Goal: Information Seeking & Learning: Learn about a topic

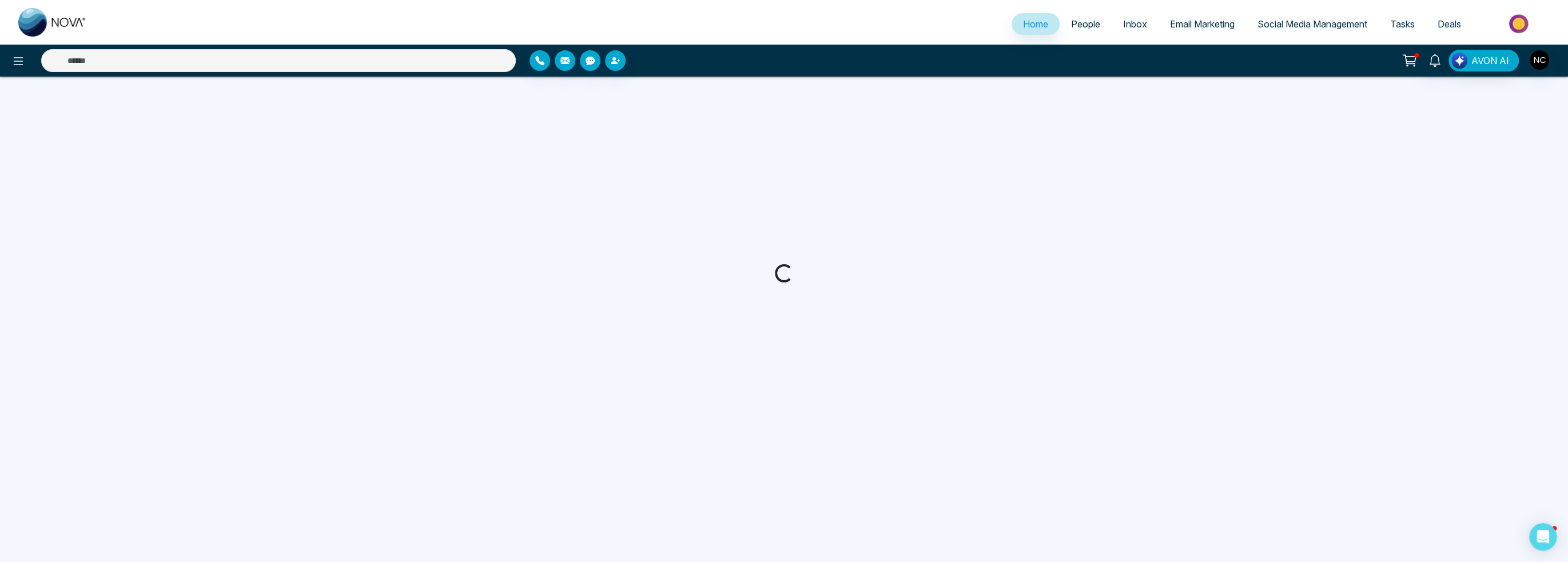
select select "*"
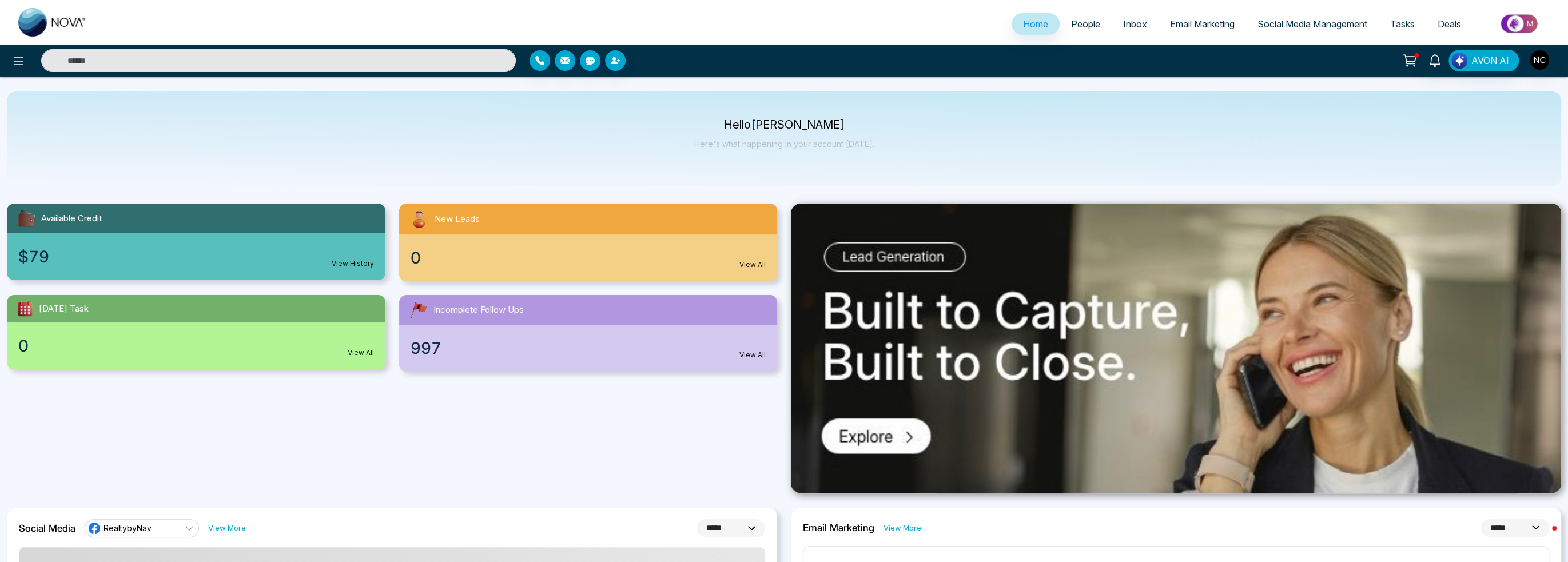
click at [1195, 26] on span "Email Marketing" at bounding box center [1202, 24] width 64 height 11
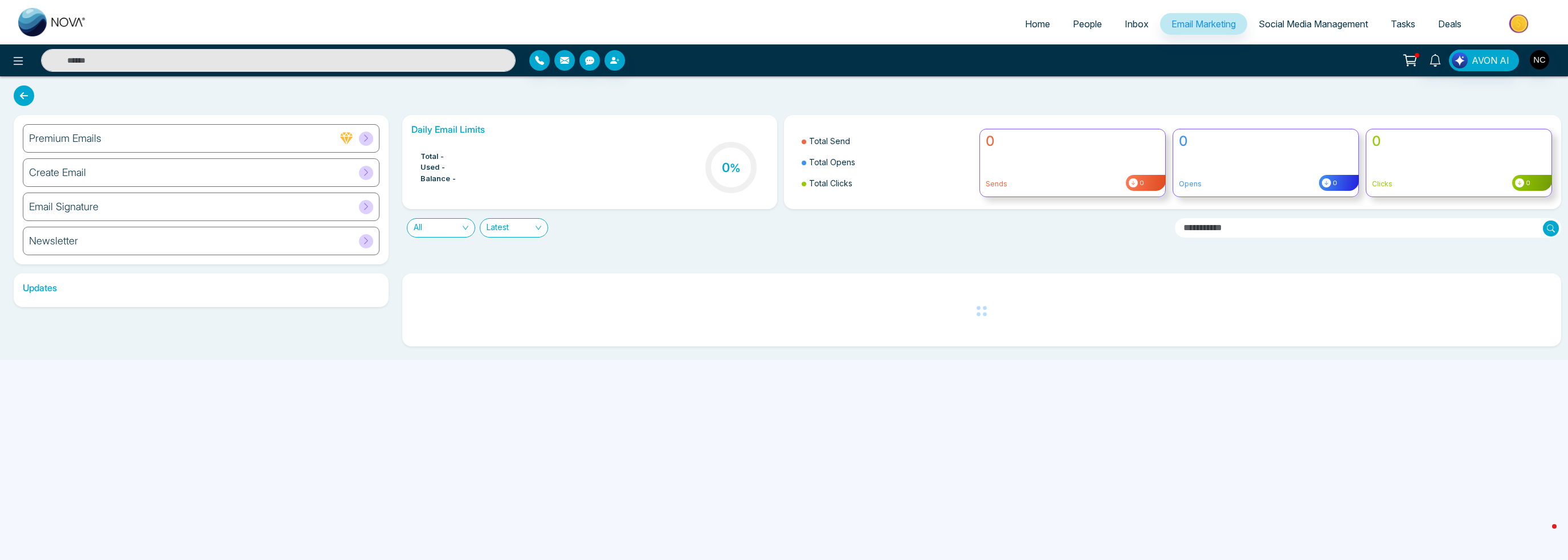
click at [1308, 26] on span "Social Media Management" at bounding box center [1312, 24] width 110 height 11
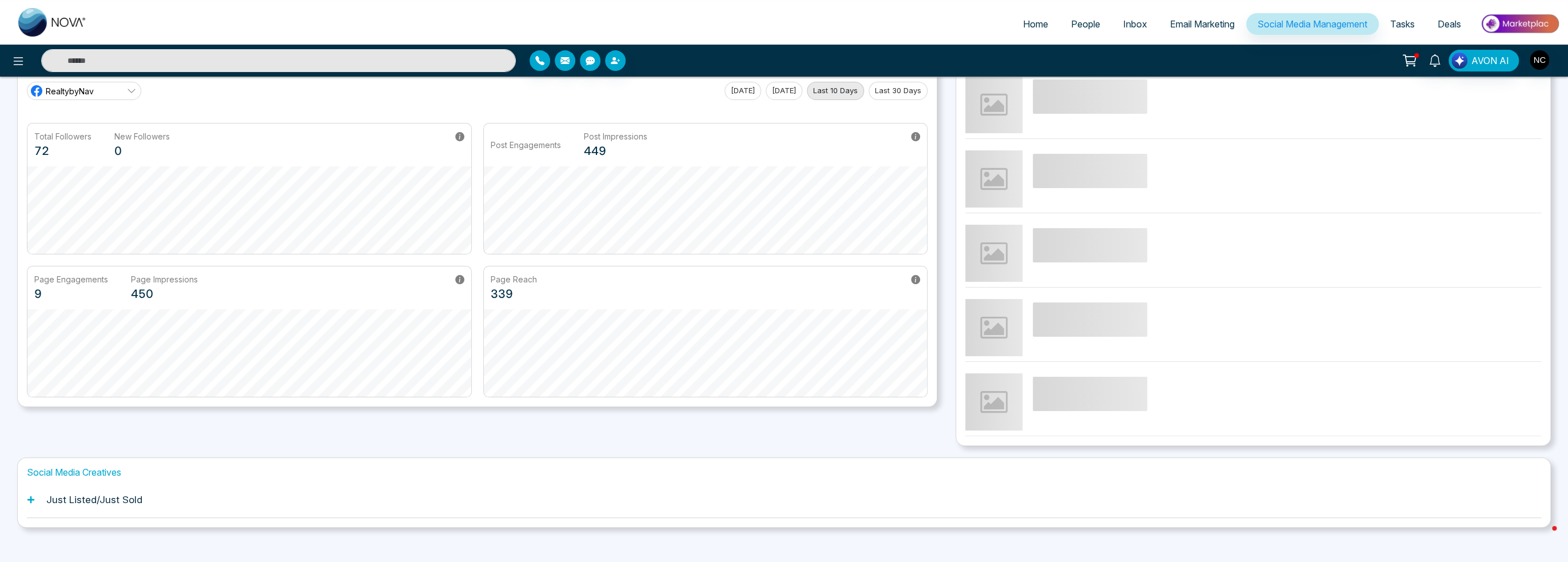
scroll to position [70, 0]
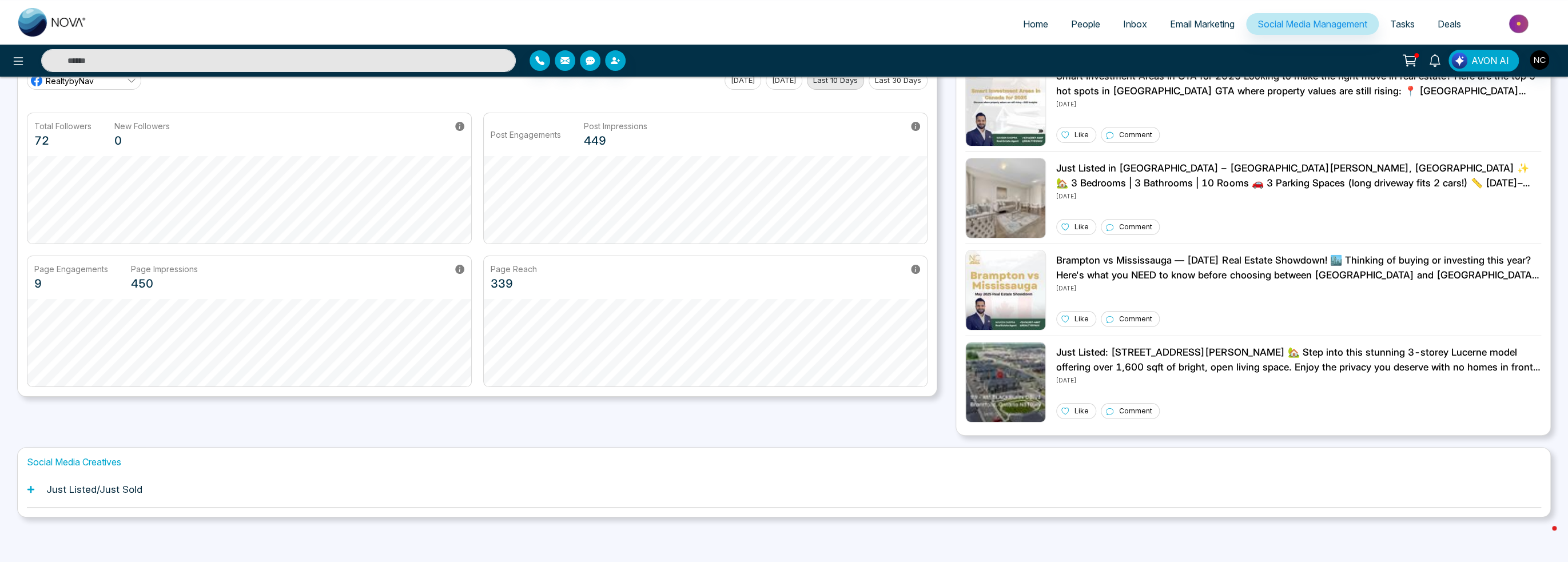
click at [111, 494] on h1 "Just Listed/Just Sold" at bounding box center [94, 490] width 96 height 11
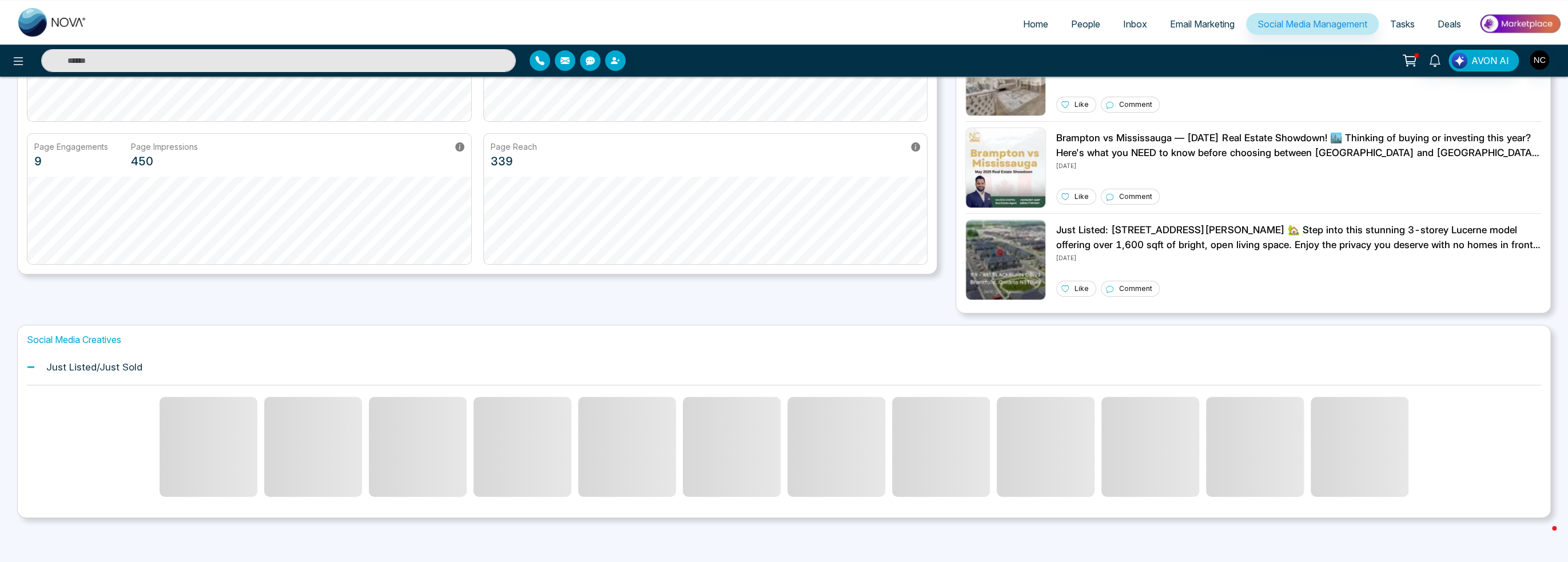
scroll to position [193, 0]
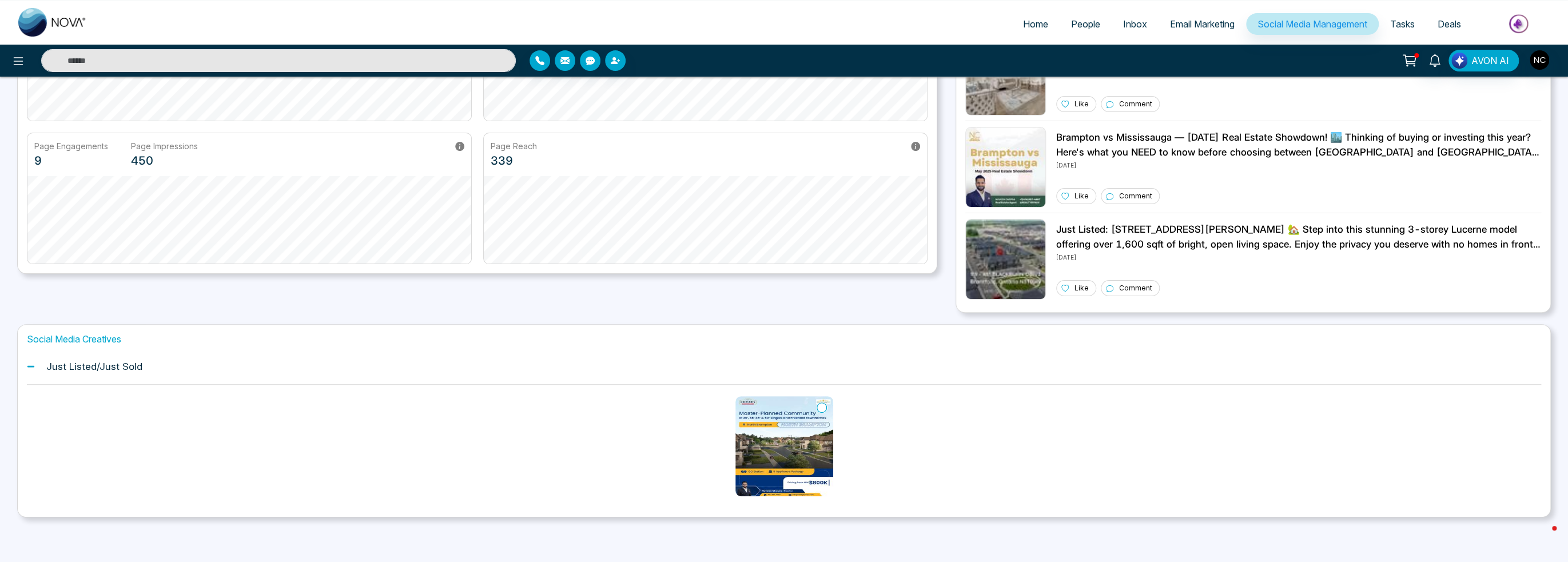
click at [773, 458] on img at bounding box center [784, 446] width 98 height 100
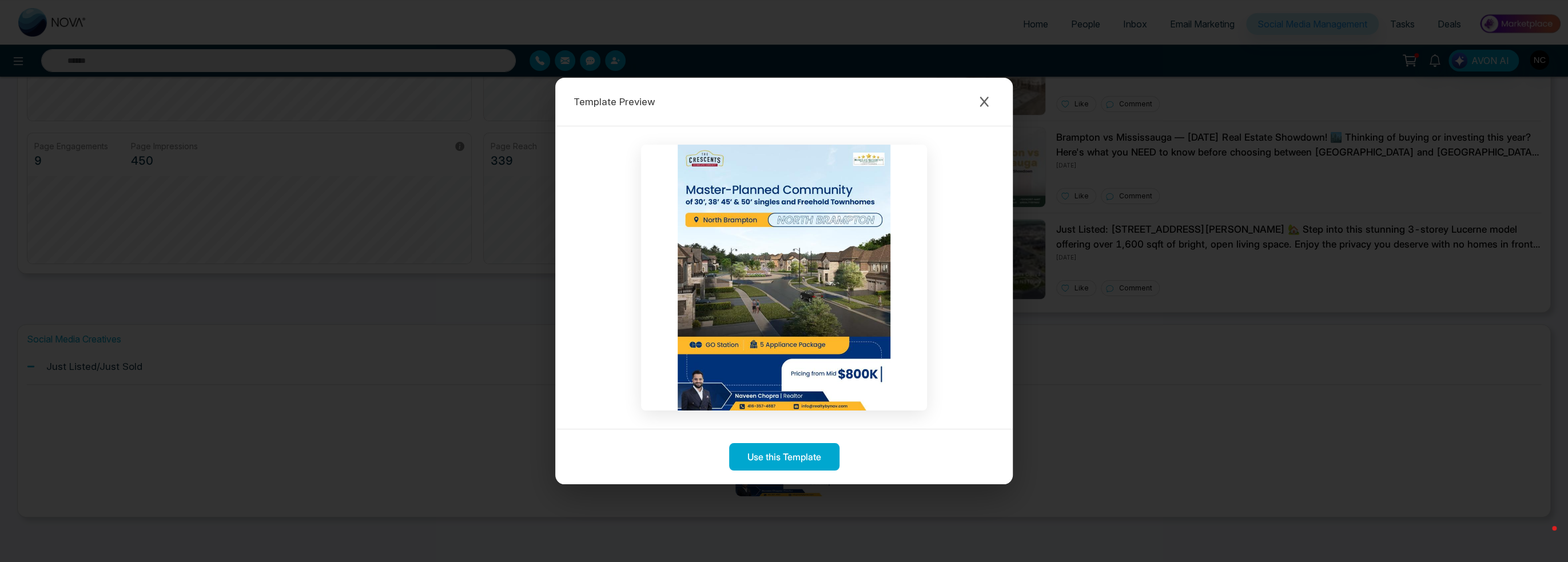
click at [1102, 407] on div "Template Preview Use this Template" at bounding box center [784, 281] width 1568 height 562
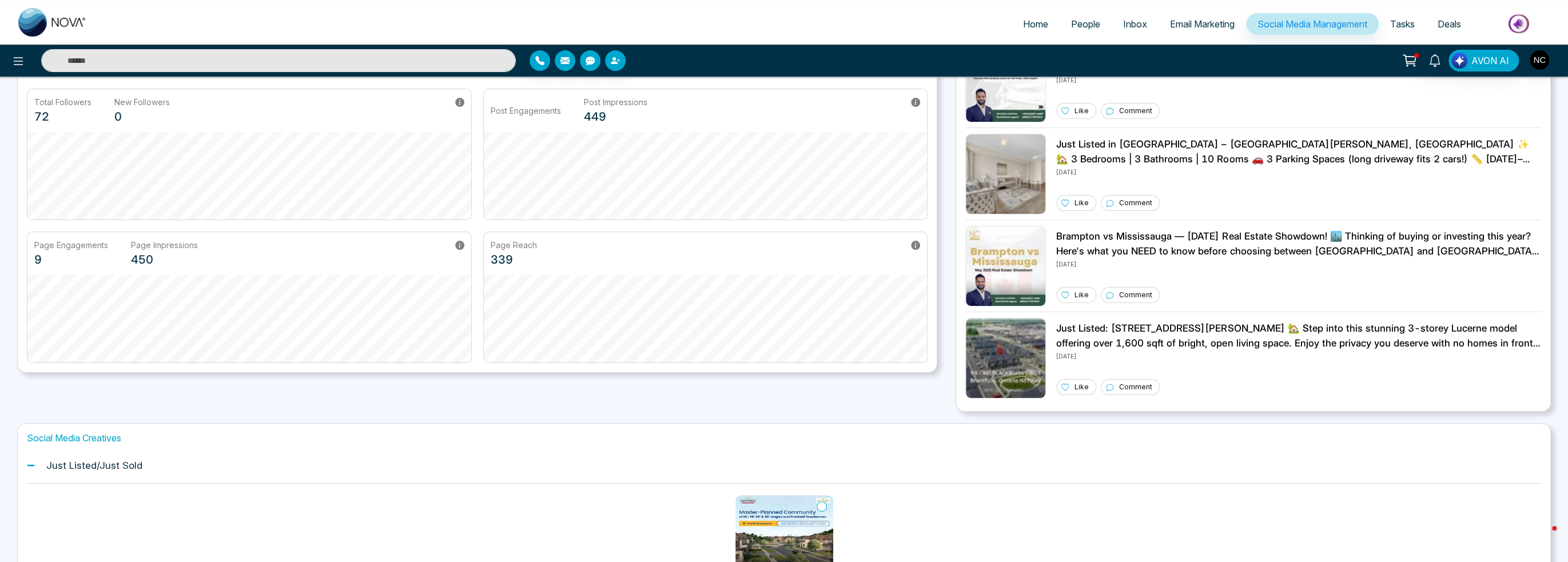
scroll to position [0, 0]
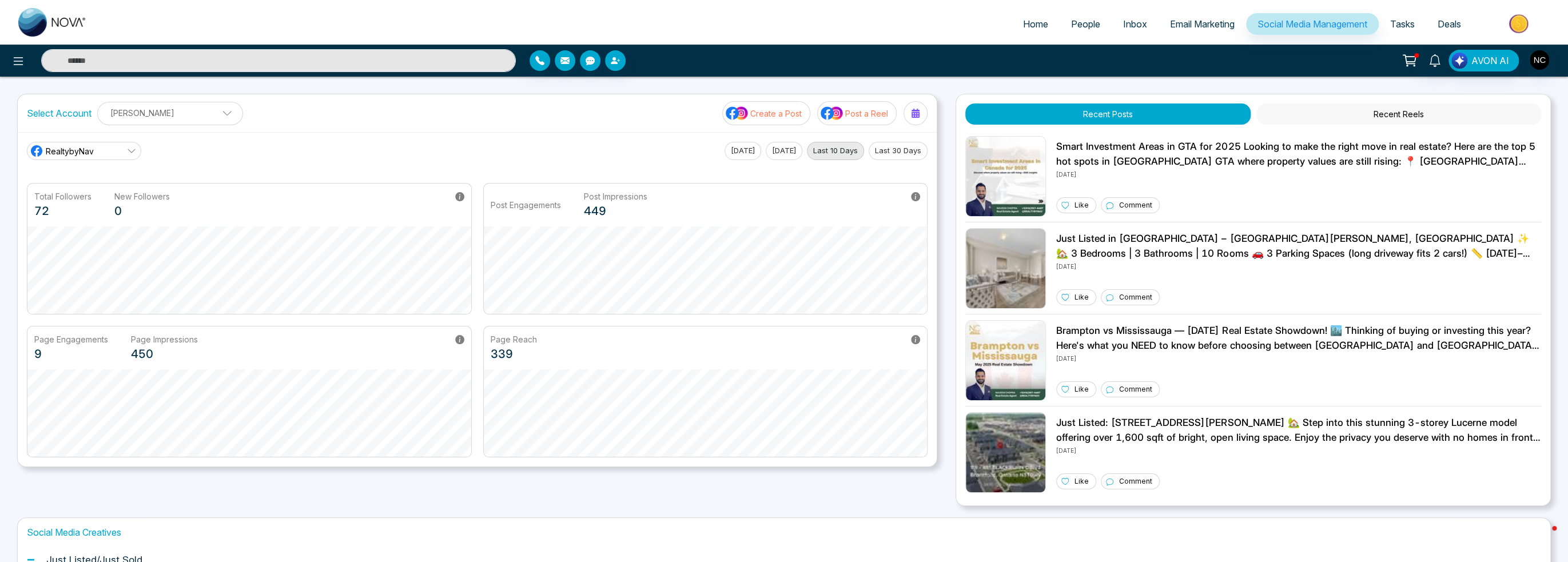
click at [1189, 33] on link "Email Marketing" at bounding box center [1202, 24] width 87 height 22
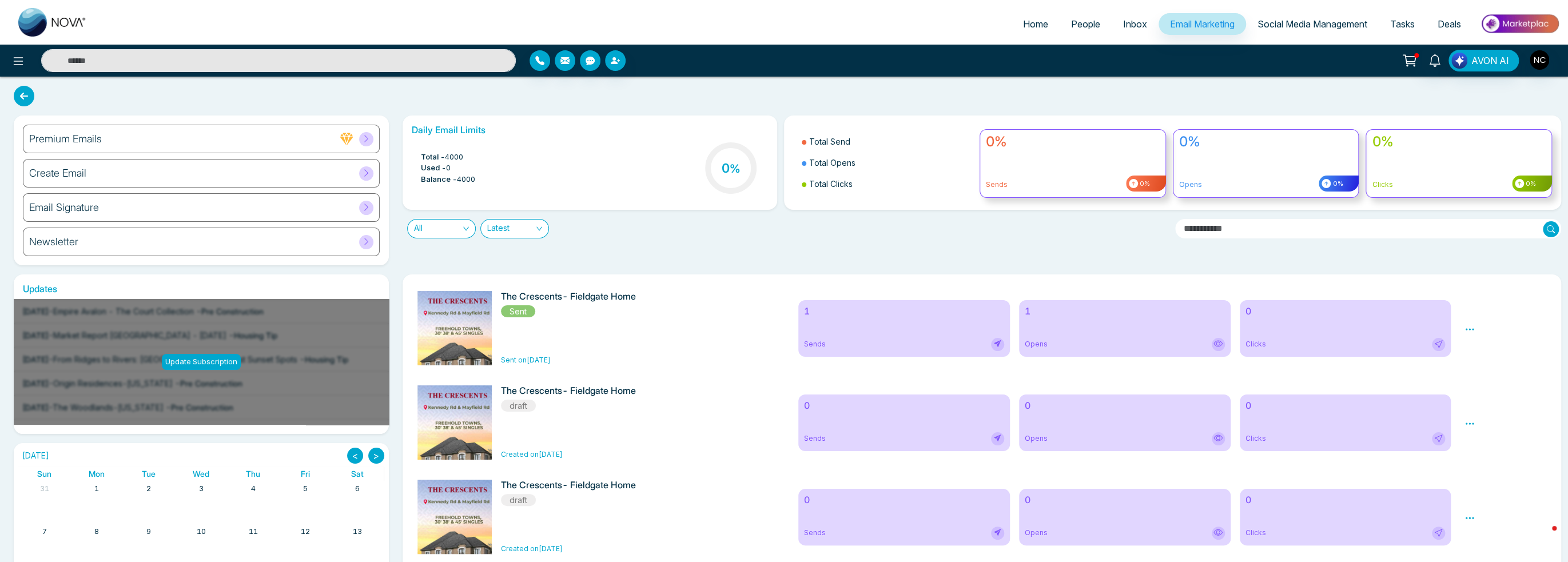
click at [437, 340] on img at bounding box center [458, 569] width 160 height 558
click at [478, 315] on img at bounding box center [458, 569] width 160 height 558
click at [423, 347] on img at bounding box center [458, 569] width 160 height 558
click at [797, 347] on div "1 Sends 1 Opens 0 Clicks" at bounding box center [1124, 327] width 667 height 74
click at [818, 343] on span "Sends" at bounding box center [814, 344] width 22 height 11
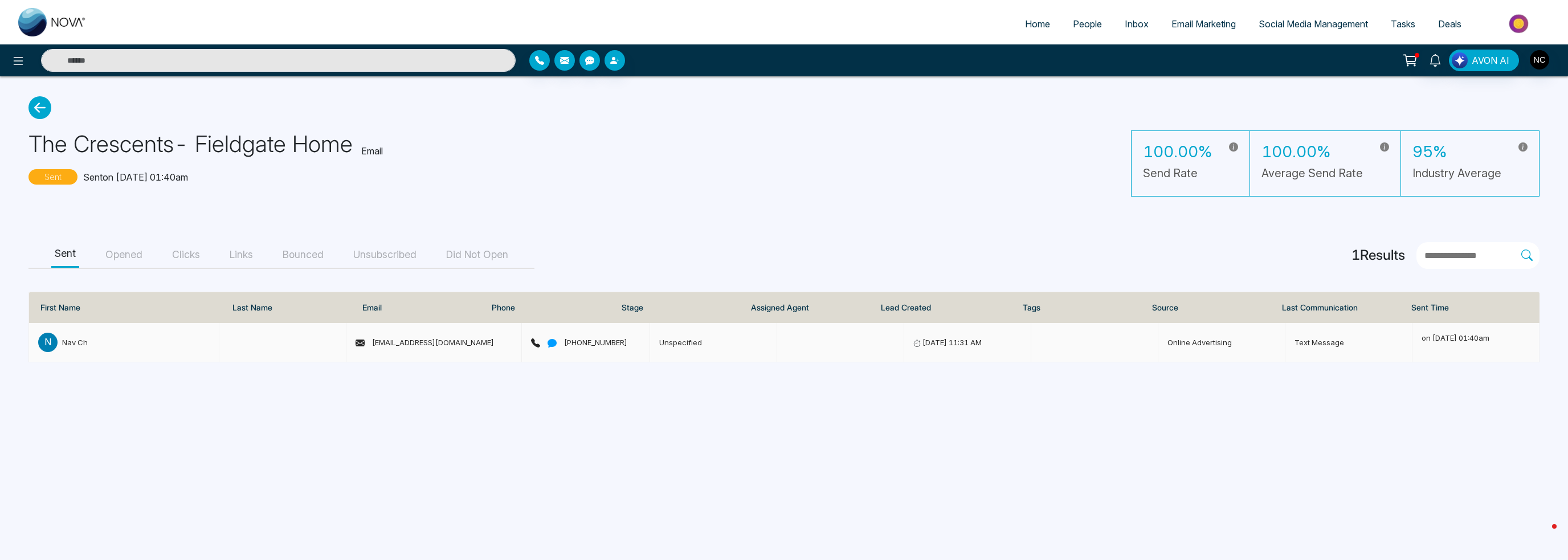
click at [169, 342] on div "N Nav Ch" at bounding box center [123, 342] width 171 height 19
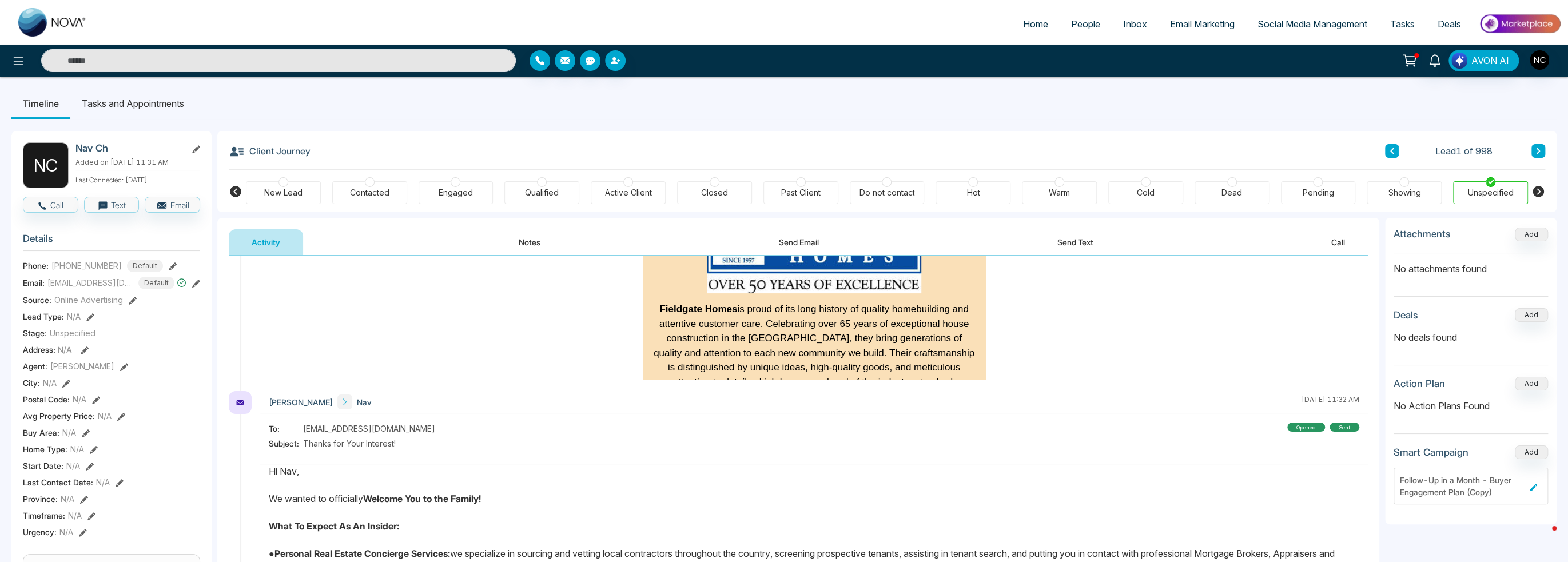
scroll to position [2132, 0]
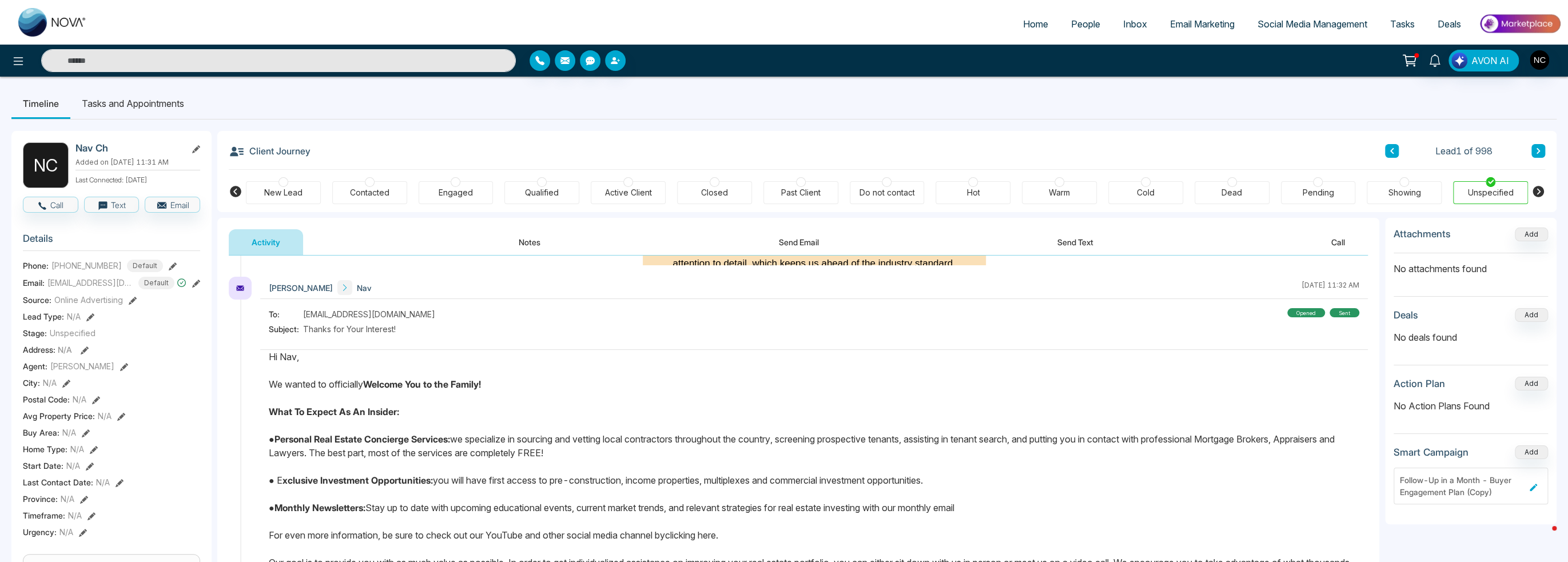
click at [866, 327] on div "To: [EMAIL_ADDRESS][DOMAIN_NAME] Subject: Thanks for Your Interest! Opened sent" at bounding box center [813, 323] width 1090 height 30
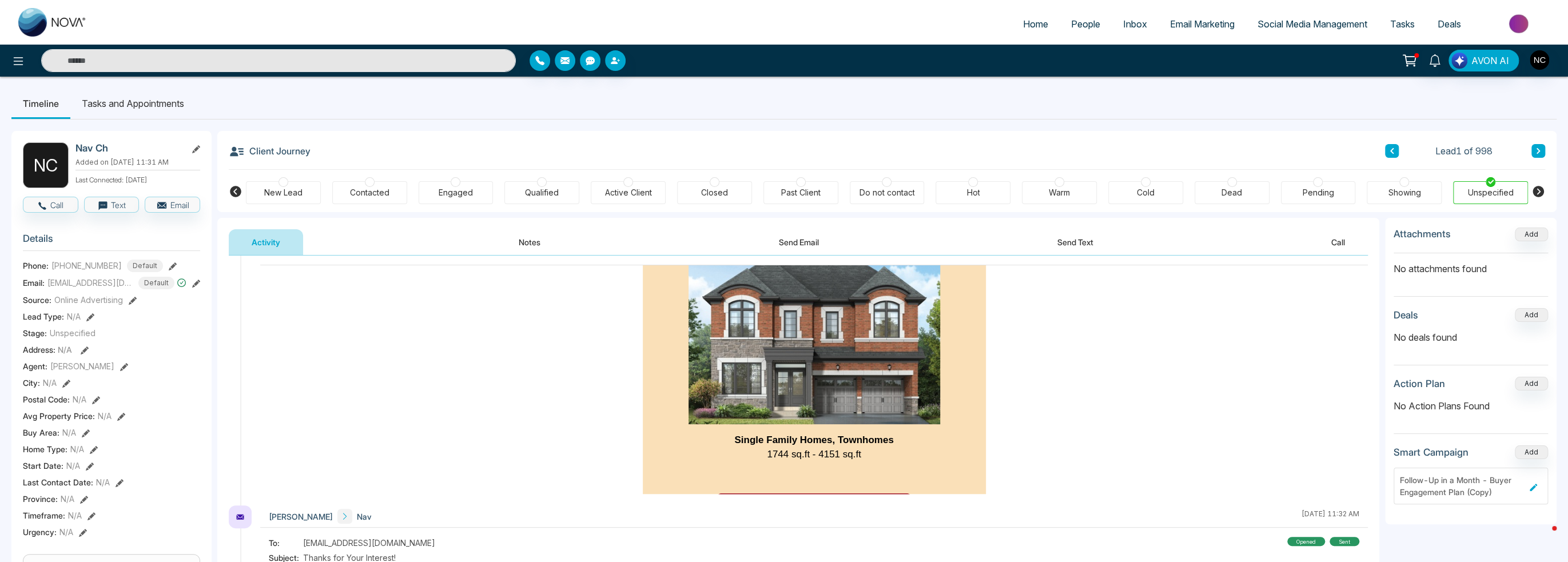
scroll to position [1389, 0]
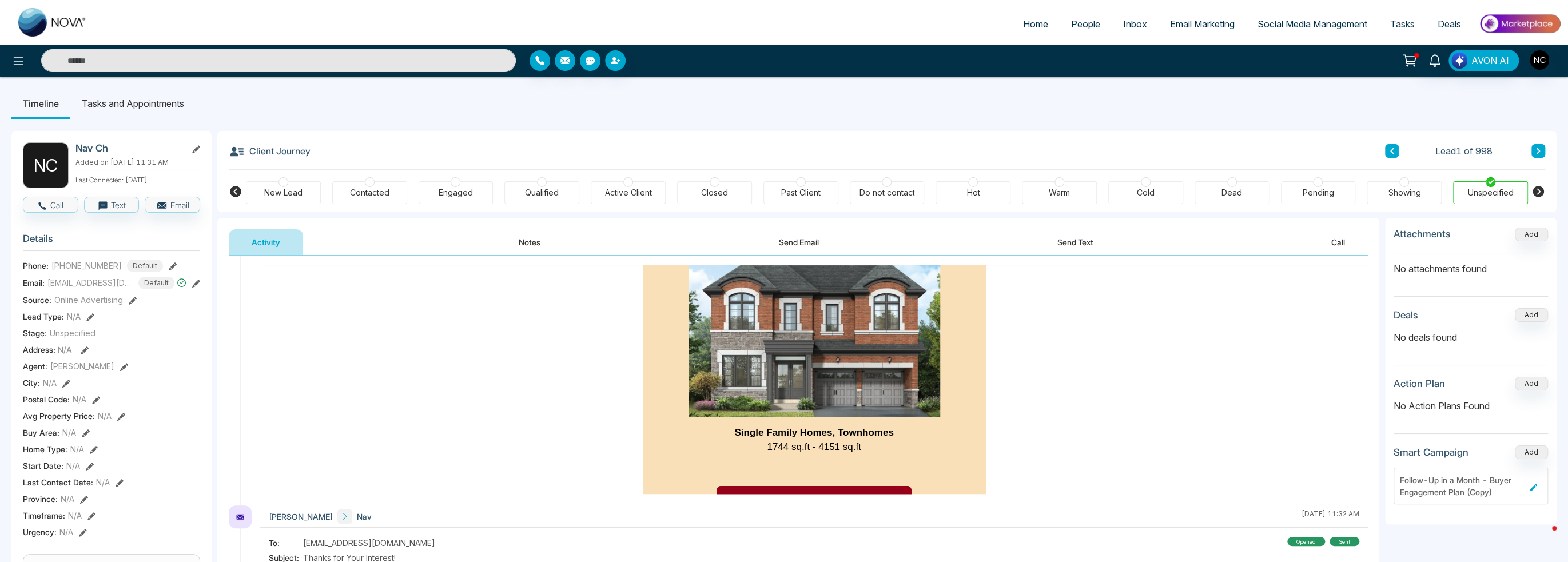
click at [814, 493] on span "Click Here To View Floor Plans" at bounding box center [813, 500] width 172 height 15
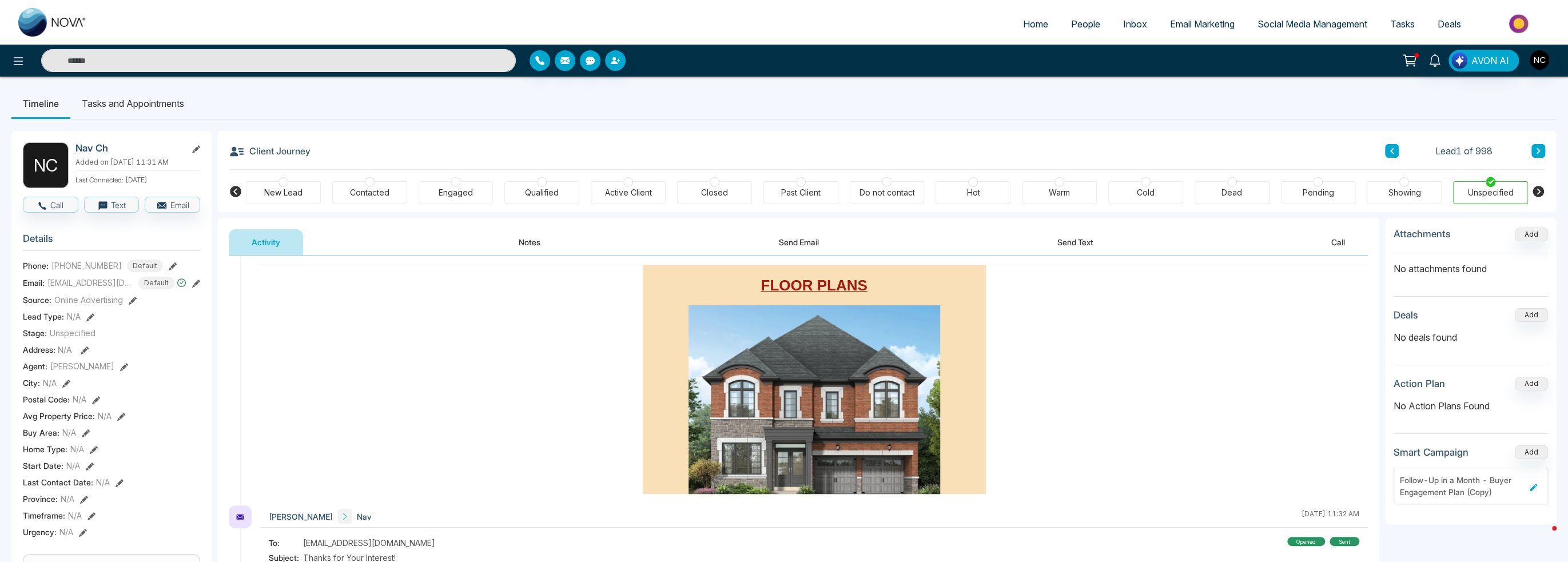
scroll to position [1160, 0]
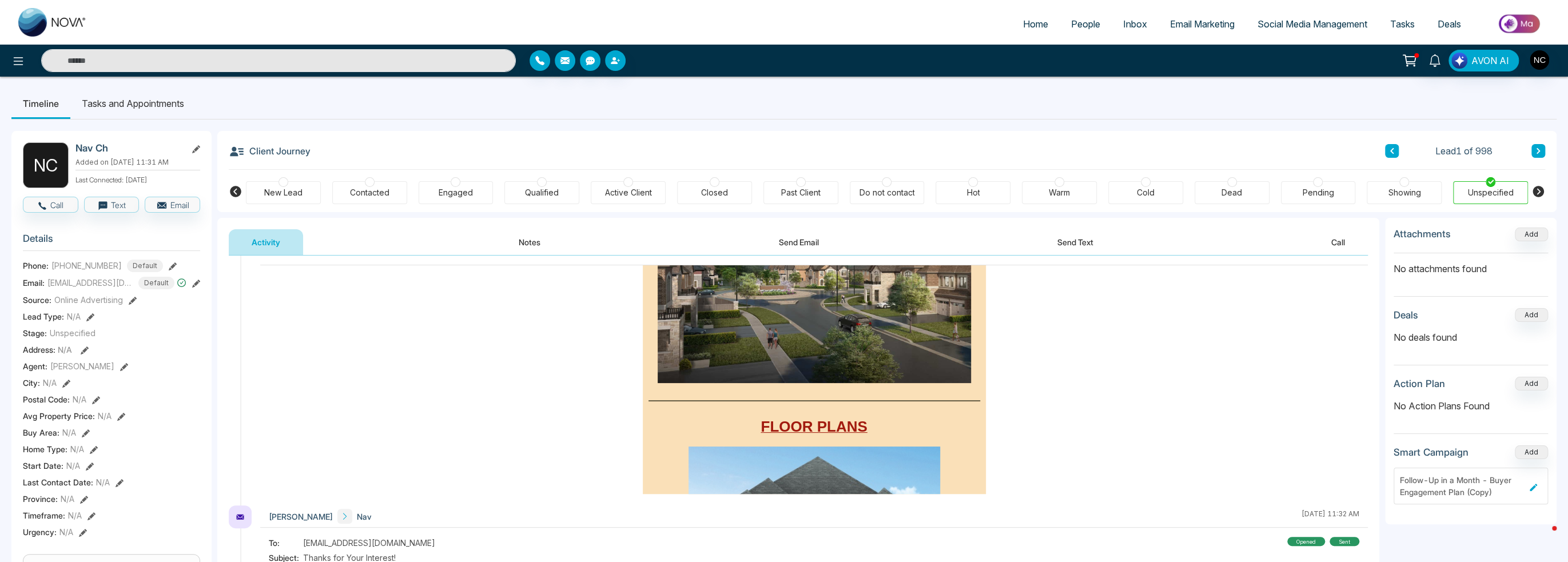
click at [789, 340] on img at bounding box center [814, 279] width 313 height 209
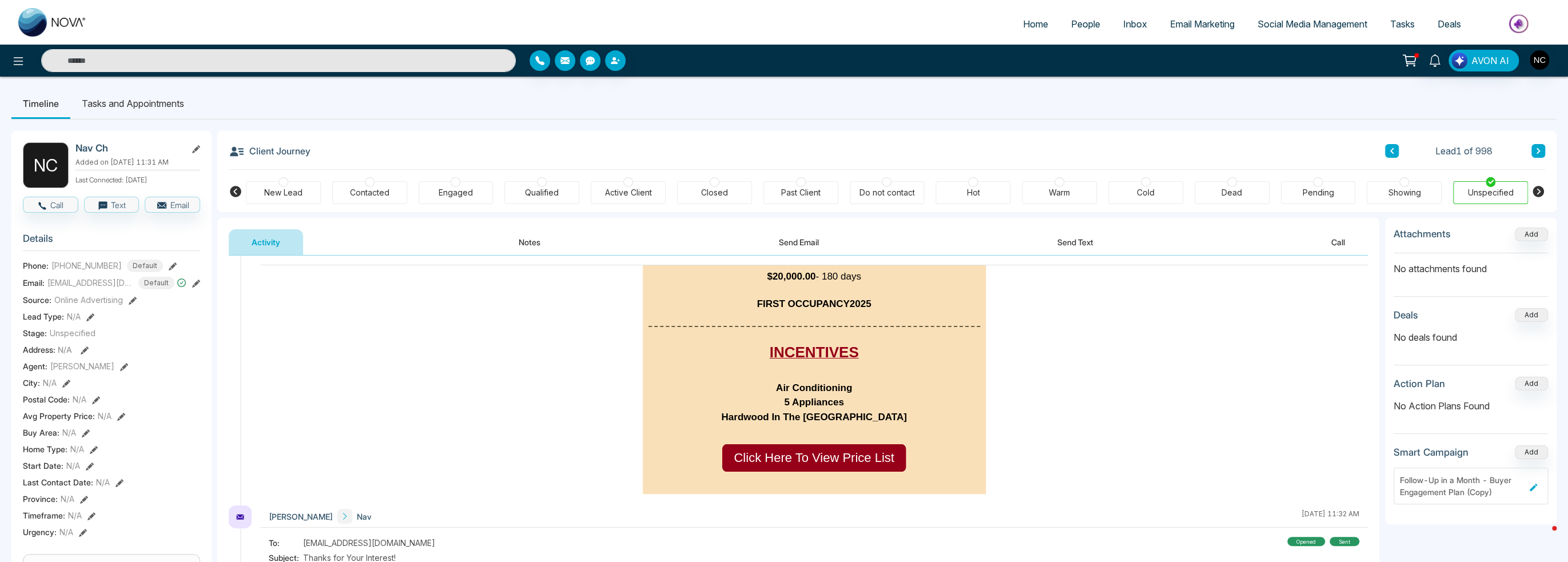
scroll to position [874, 0]
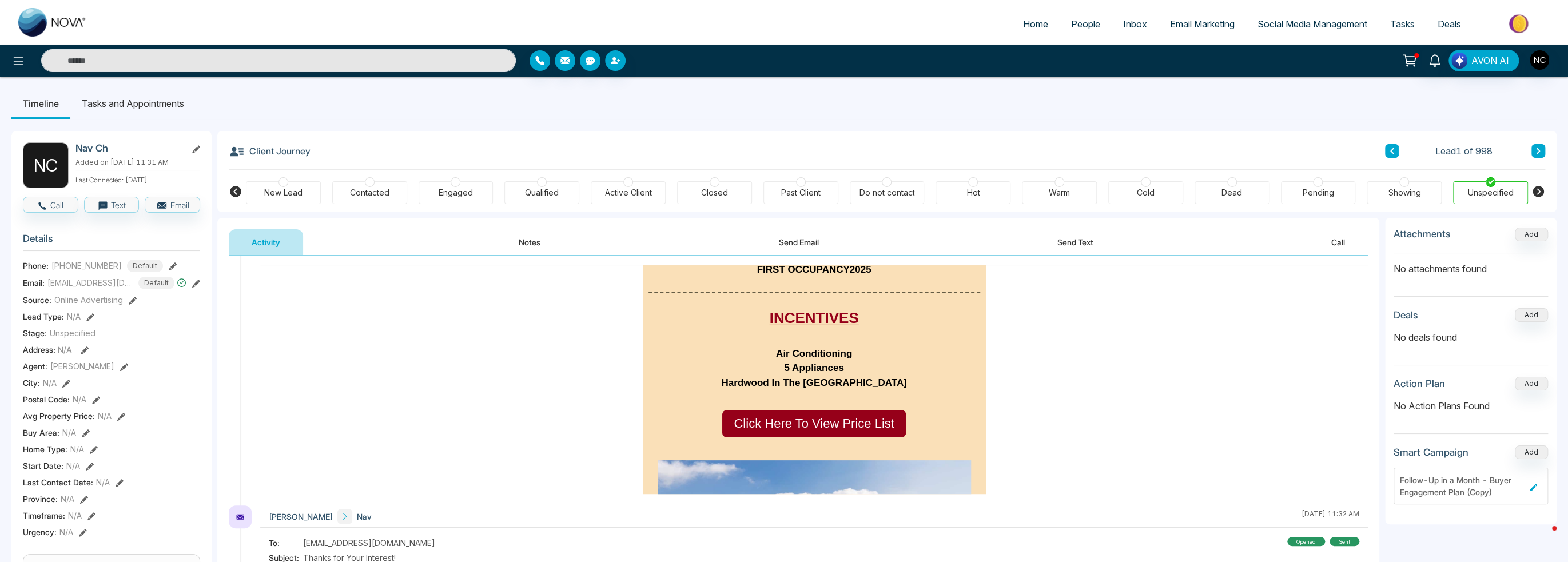
click at [808, 416] on span "Click Here To View Price List" at bounding box center [813, 424] width 160 height 15
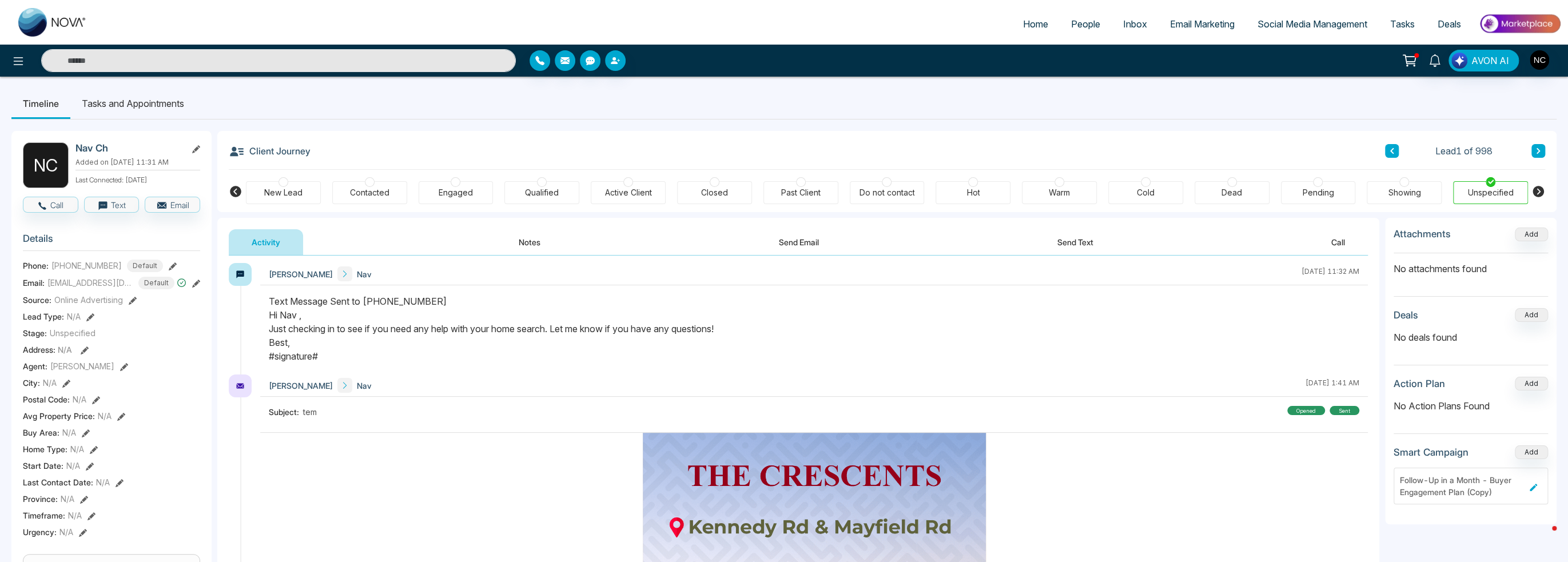
scroll to position [0, 0]
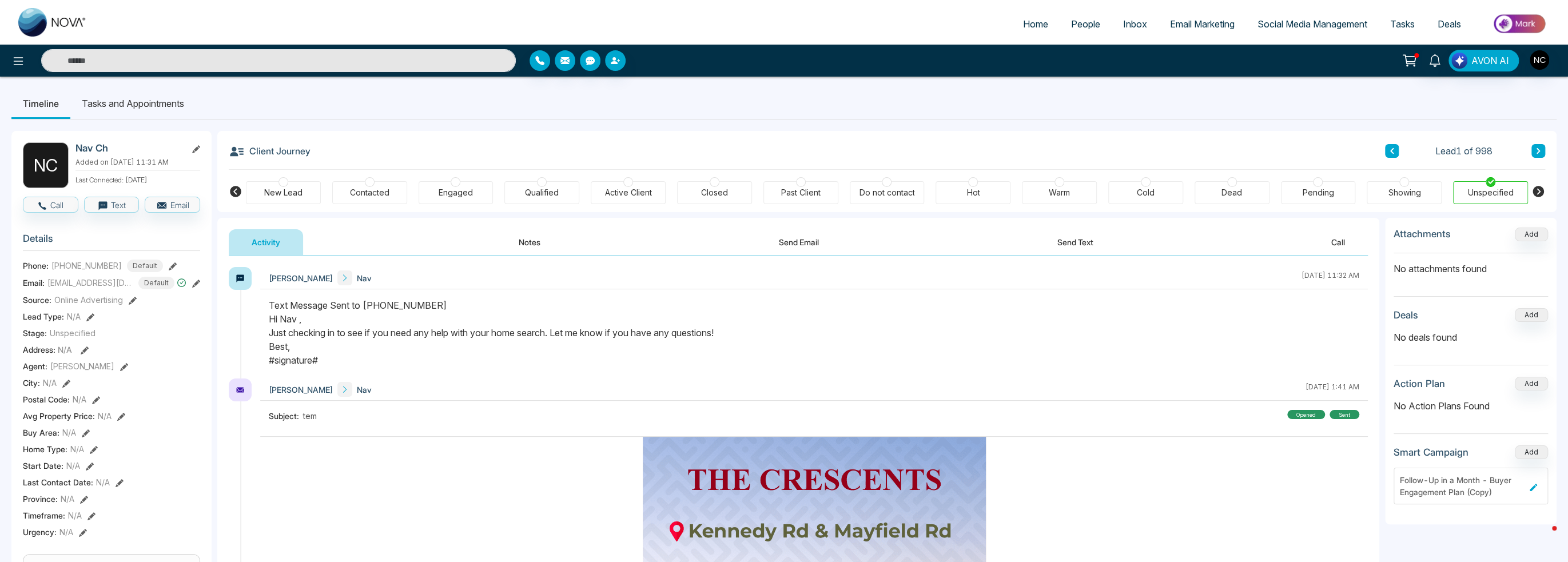
click at [62, 22] on img at bounding box center [52, 22] width 68 height 29
select select "*"
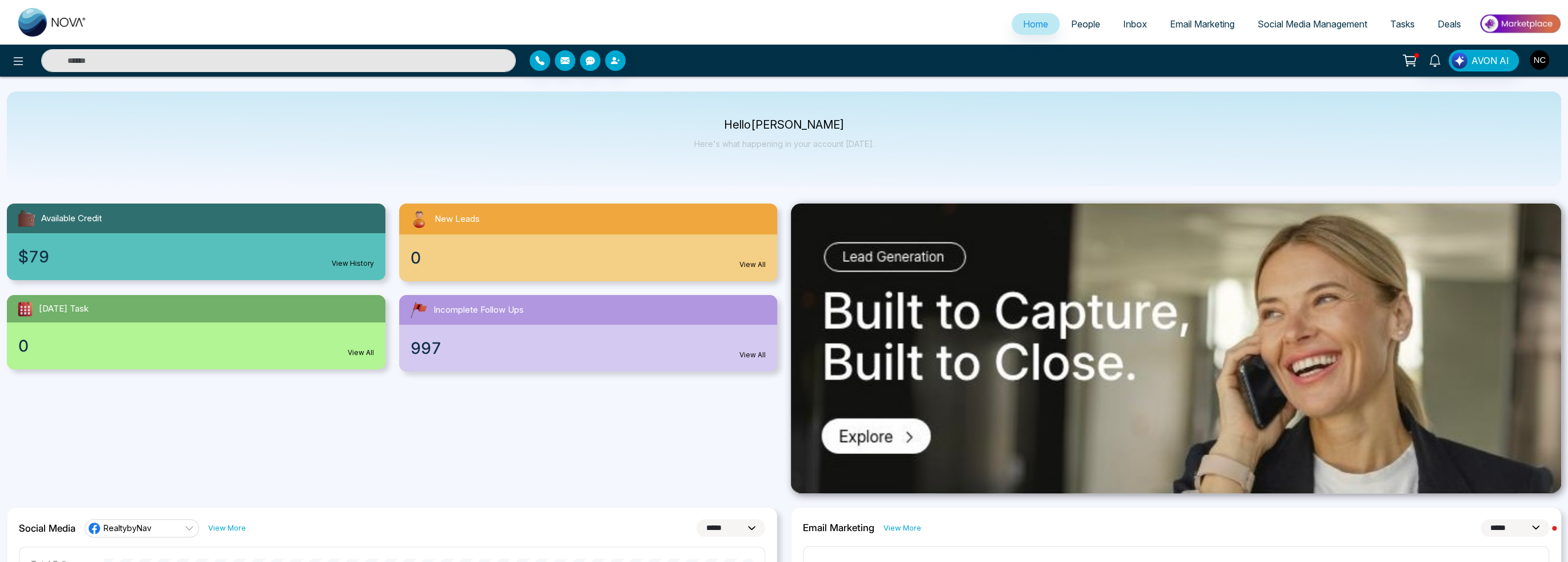
click at [1540, 57] on img "button" at bounding box center [1540, 60] width 20 height 20
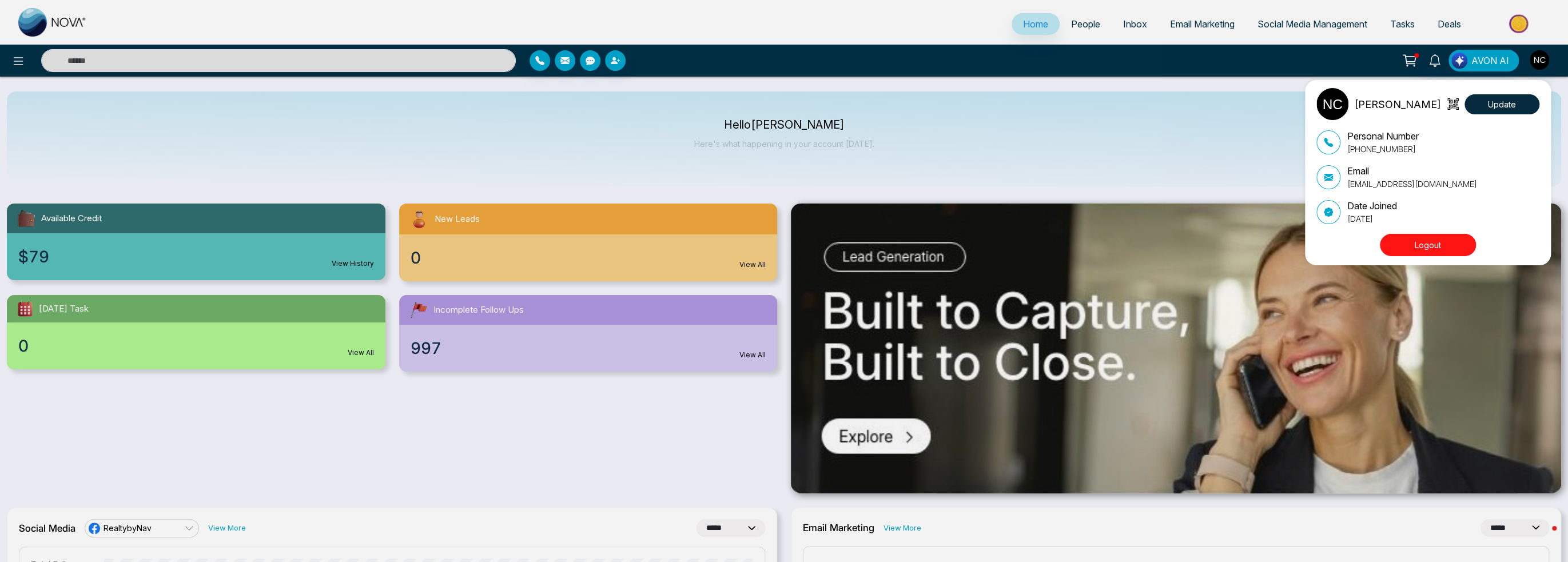
click at [1540, 55] on div "[PERSON_NAME] Update Personal Number [PHONE_NUMBER] Email [EMAIL_ADDRESS][DOMAI…" at bounding box center [784, 281] width 1568 height 562
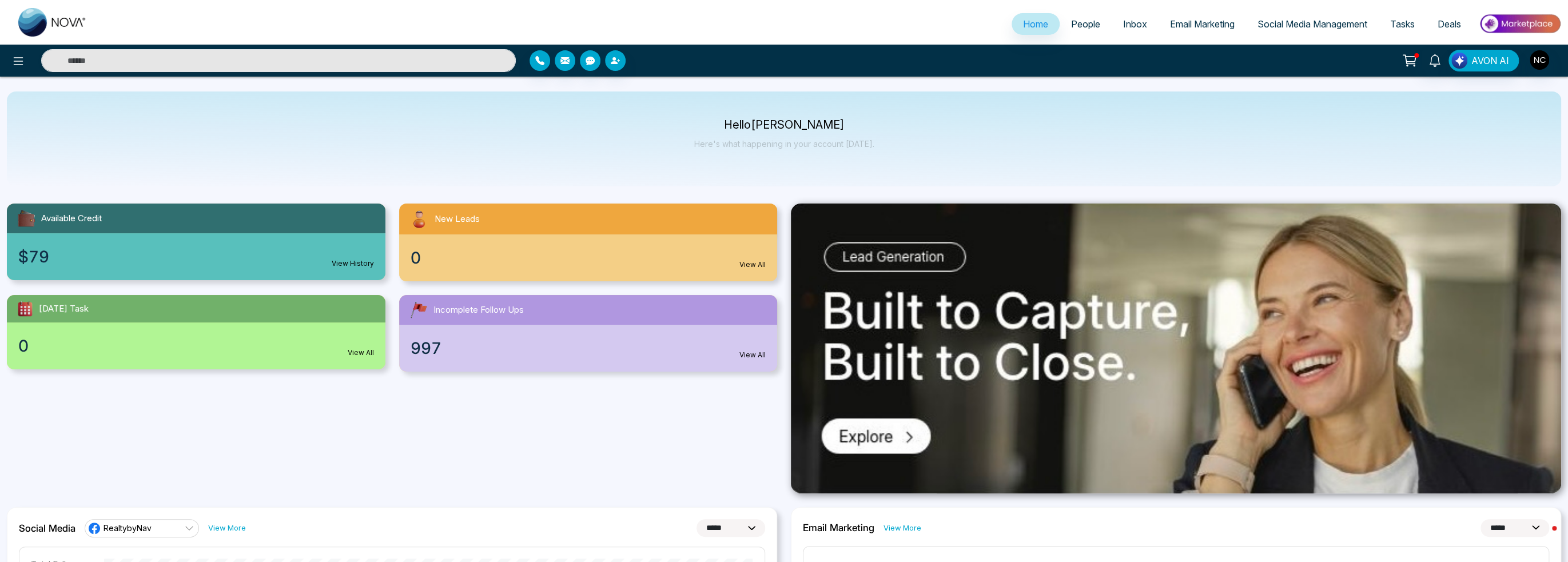
click at [28, 22] on img at bounding box center [52, 22] width 68 height 29
click at [1195, 26] on span "Email Marketing" at bounding box center [1202, 24] width 64 height 11
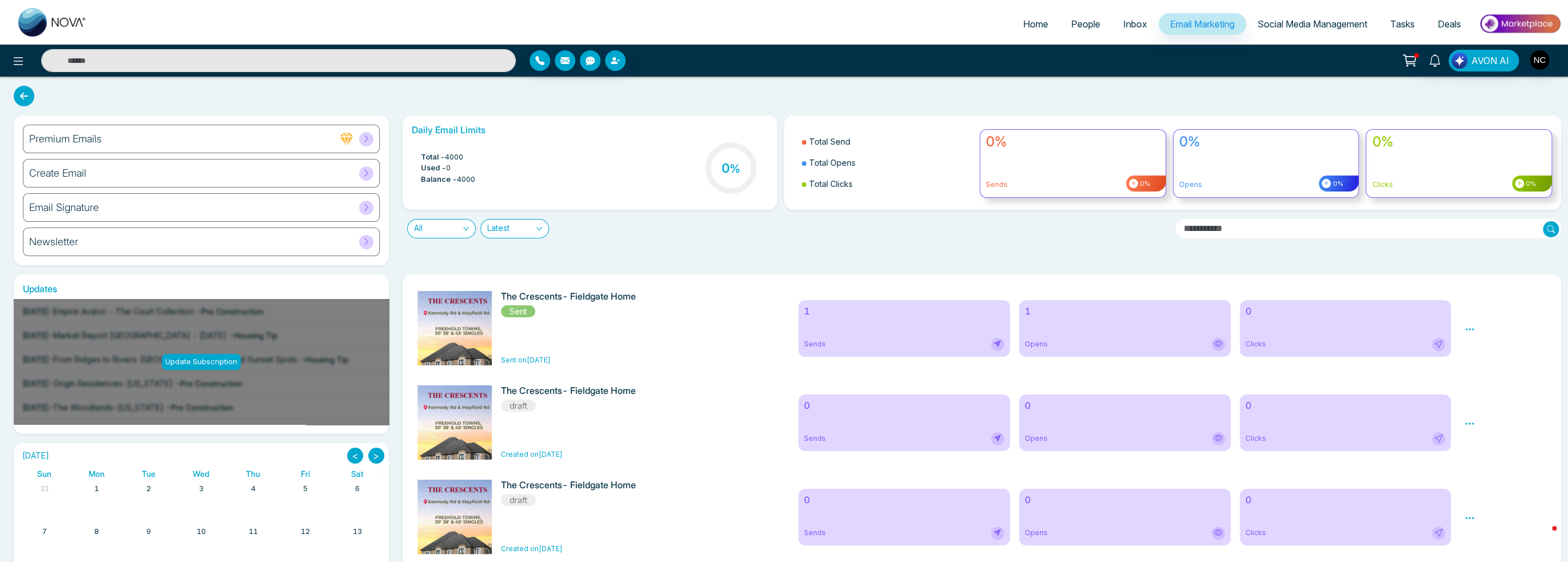
click at [1329, 26] on span "Social Media Management" at bounding box center [1312, 24] width 110 height 11
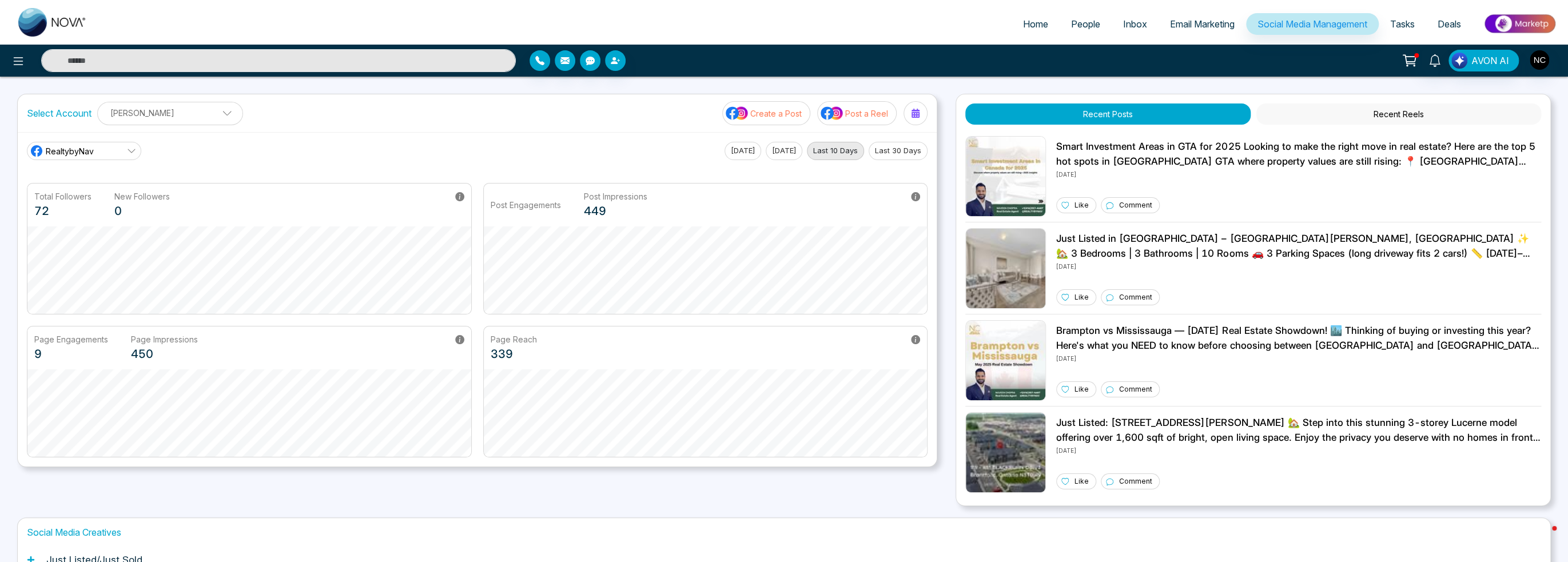
click at [1359, 108] on button "Recent Reels" at bounding box center [1399, 114] width 285 height 21
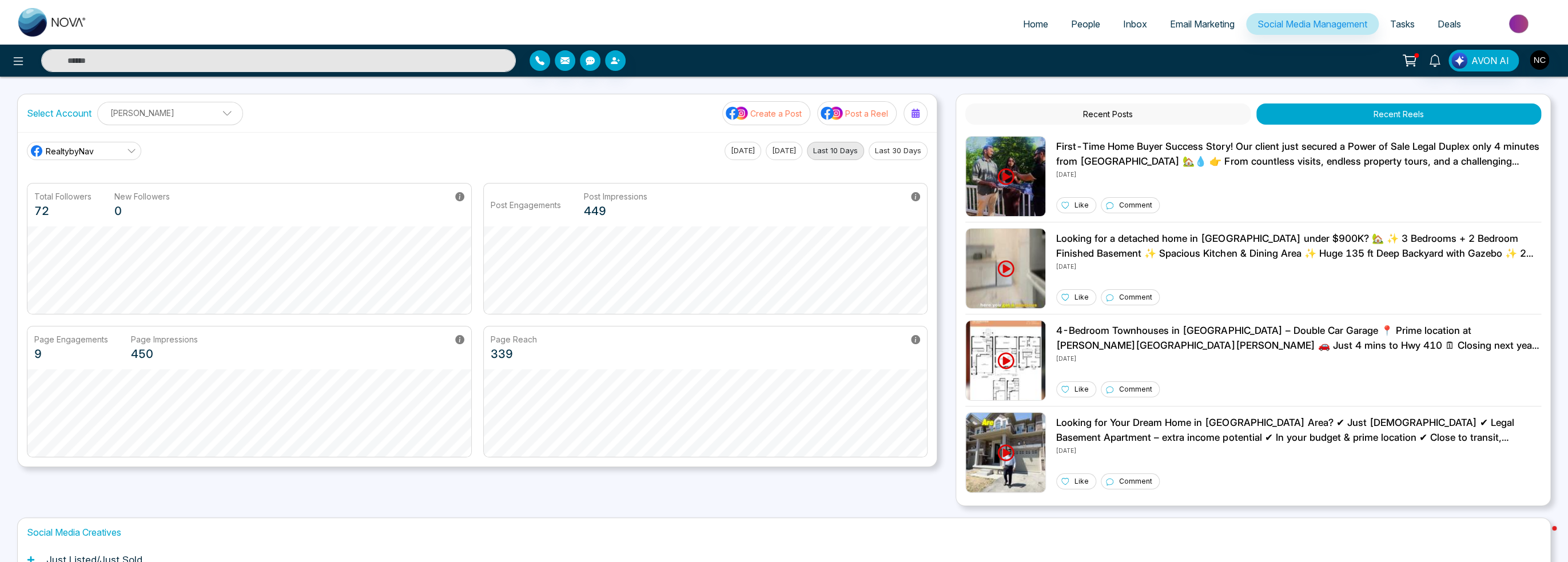
click at [1141, 116] on button "Recent Posts" at bounding box center [1107, 114] width 285 height 21
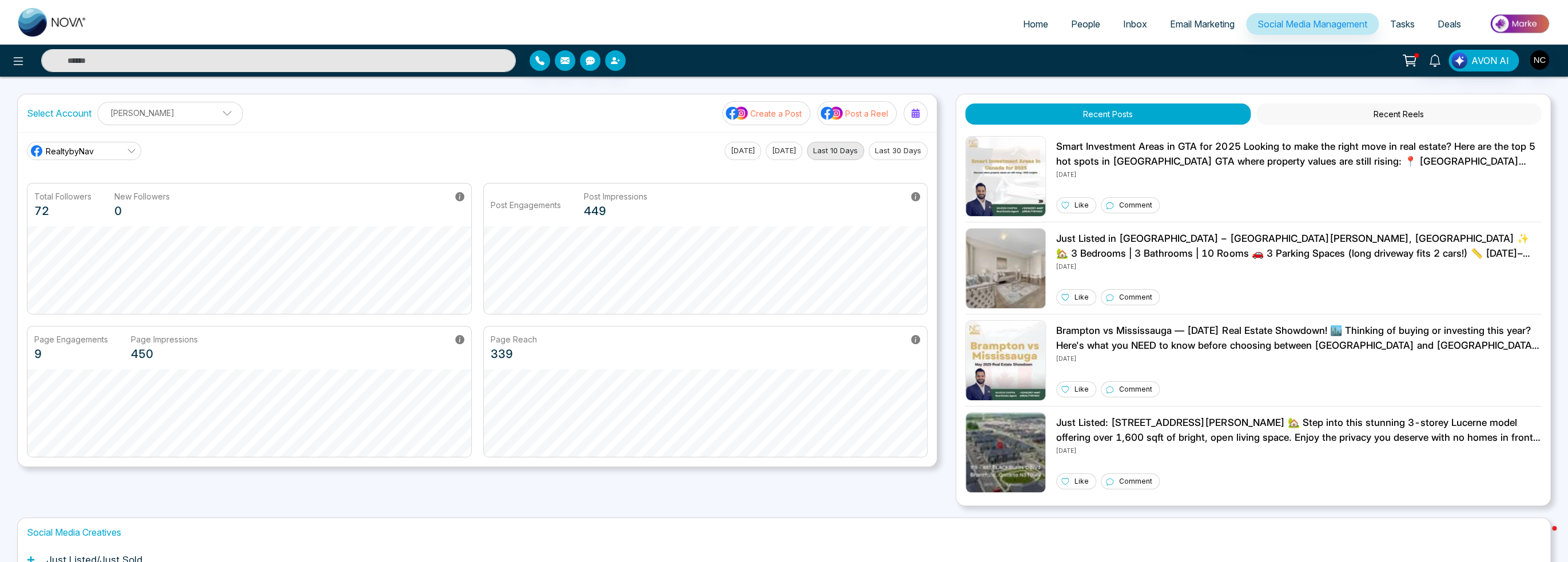
click at [1023, 22] on span "Home" at bounding box center [1035, 24] width 25 height 11
select select "*"
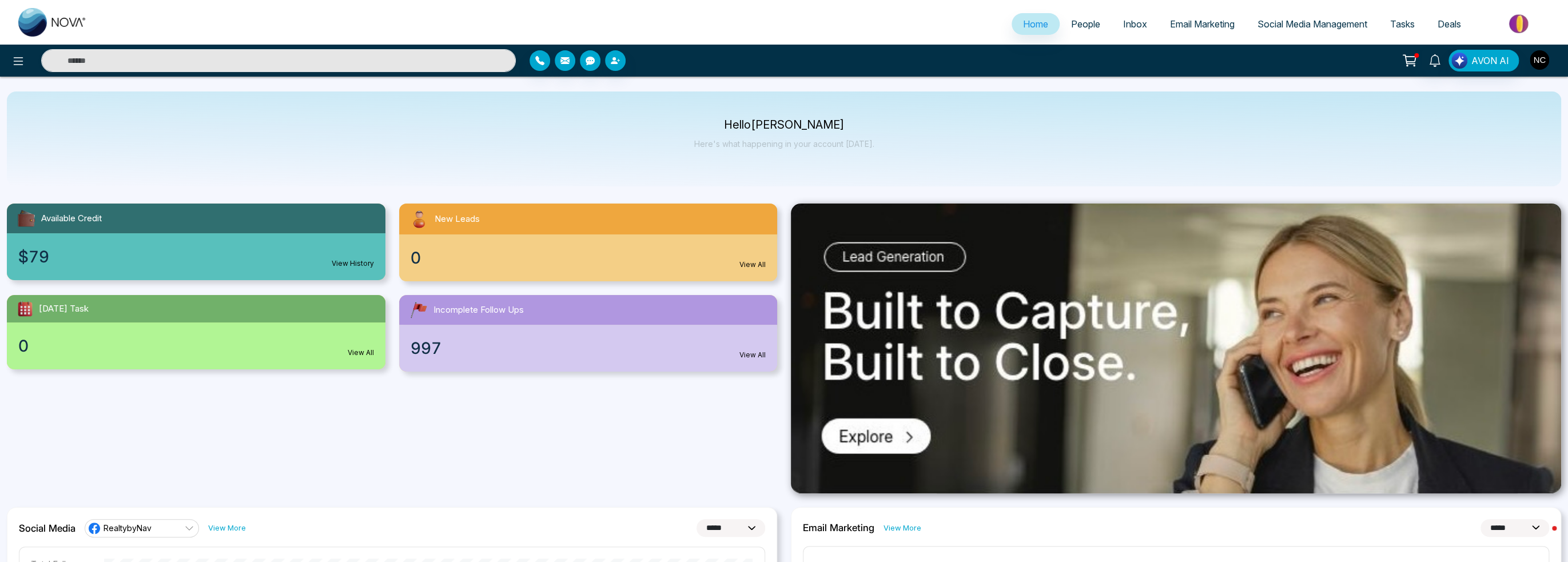
click at [1543, 60] on img "button" at bounding box center [1540, 60] width 20 height 20
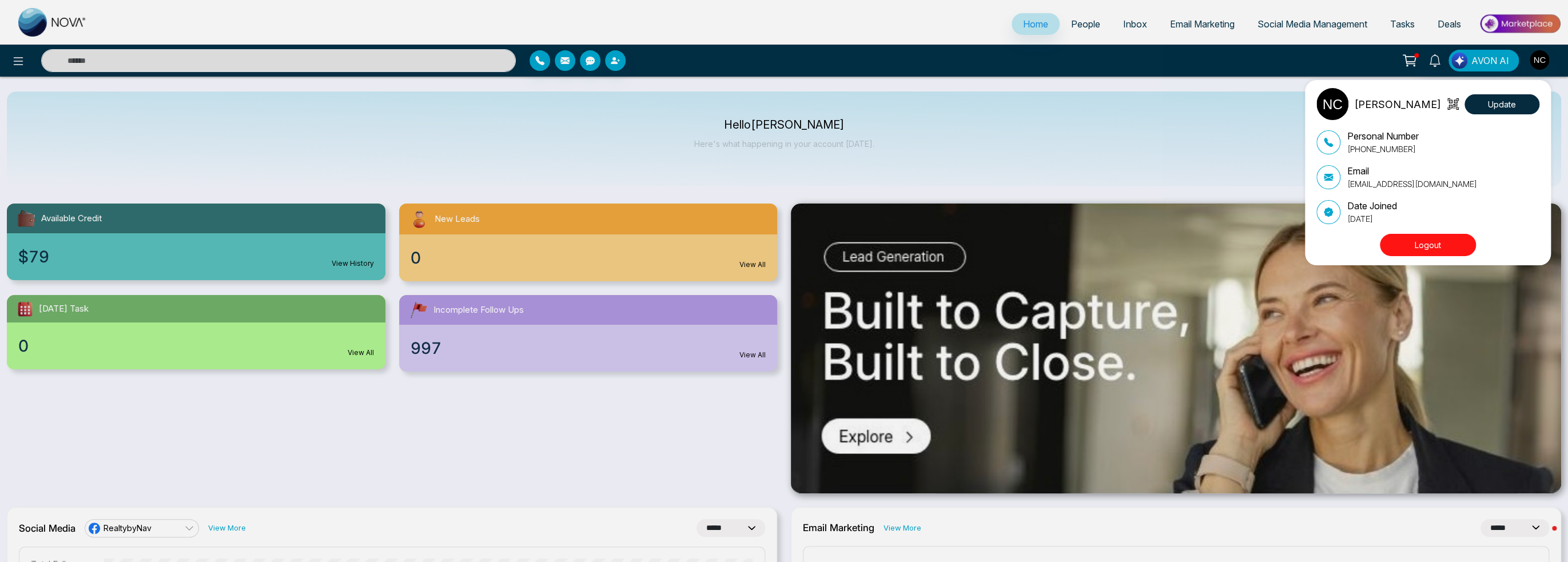
click at [1538, 60] on div "[PERSON_NAME] Update Personal Number [PHONE_NUMBER] Email [EMAIL_ADDRESS][DOMAI…" at bounding box center [784, 281] width 1568 height 562
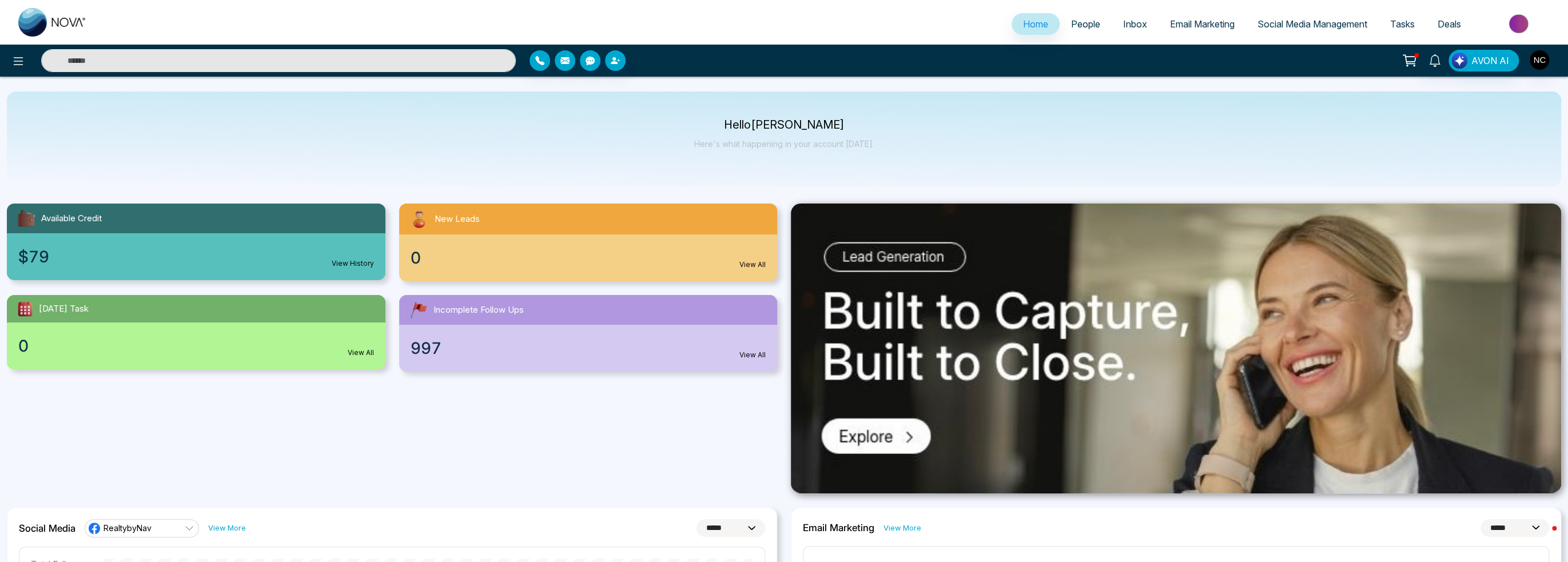
click at [1410, 62] on icon at bounding box center [1410, 59] width 10 height 5
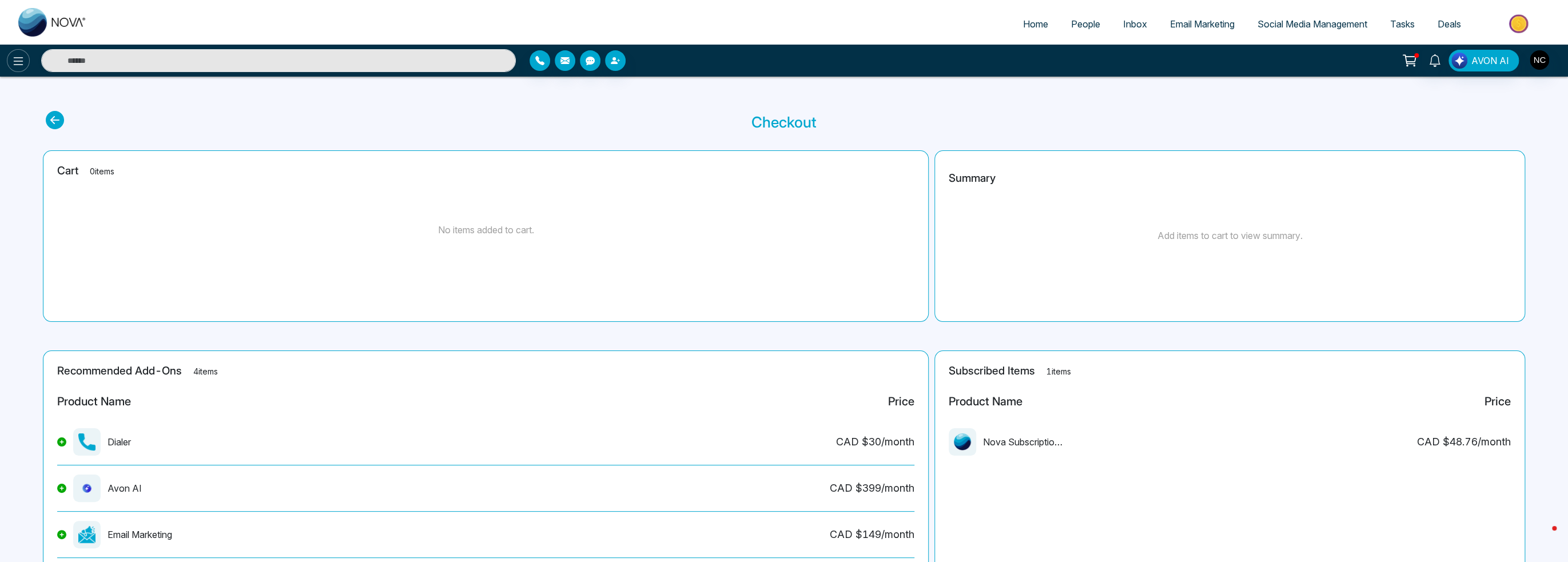
click at [23, 55] on icon at bounding box center [18, 61] width 14 height 14
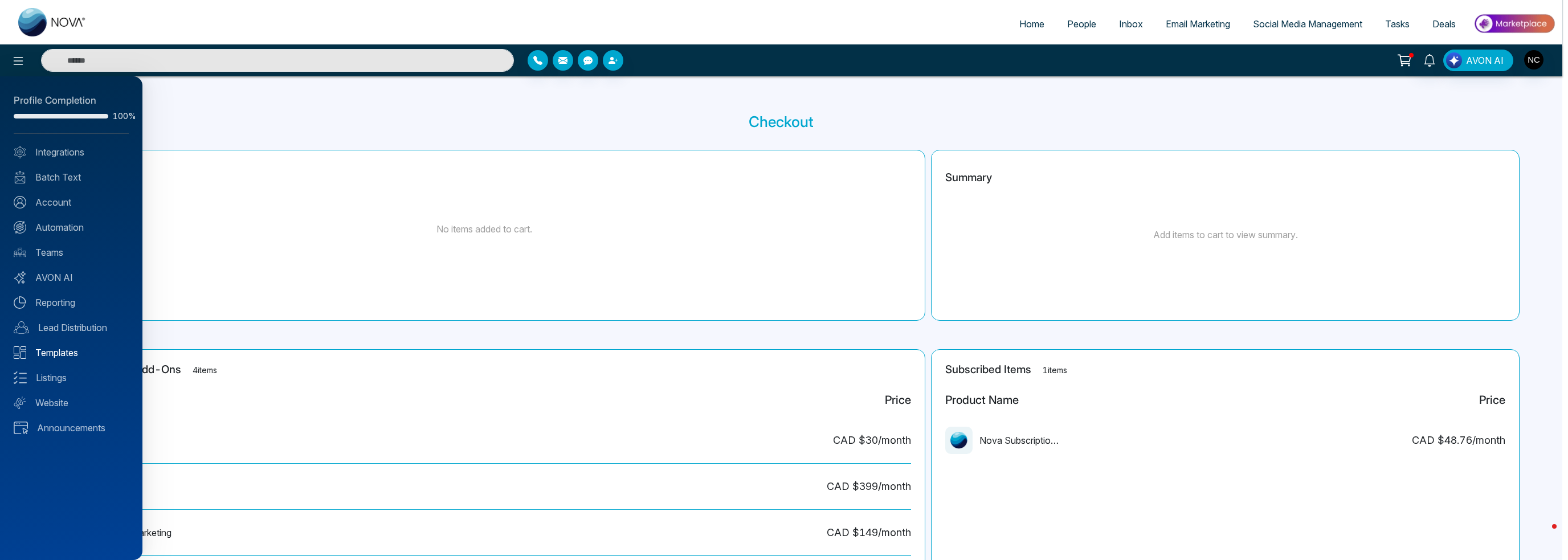
click at [77, 353] on link "Templates" at bounding box center [71, 352] width 115 height 14
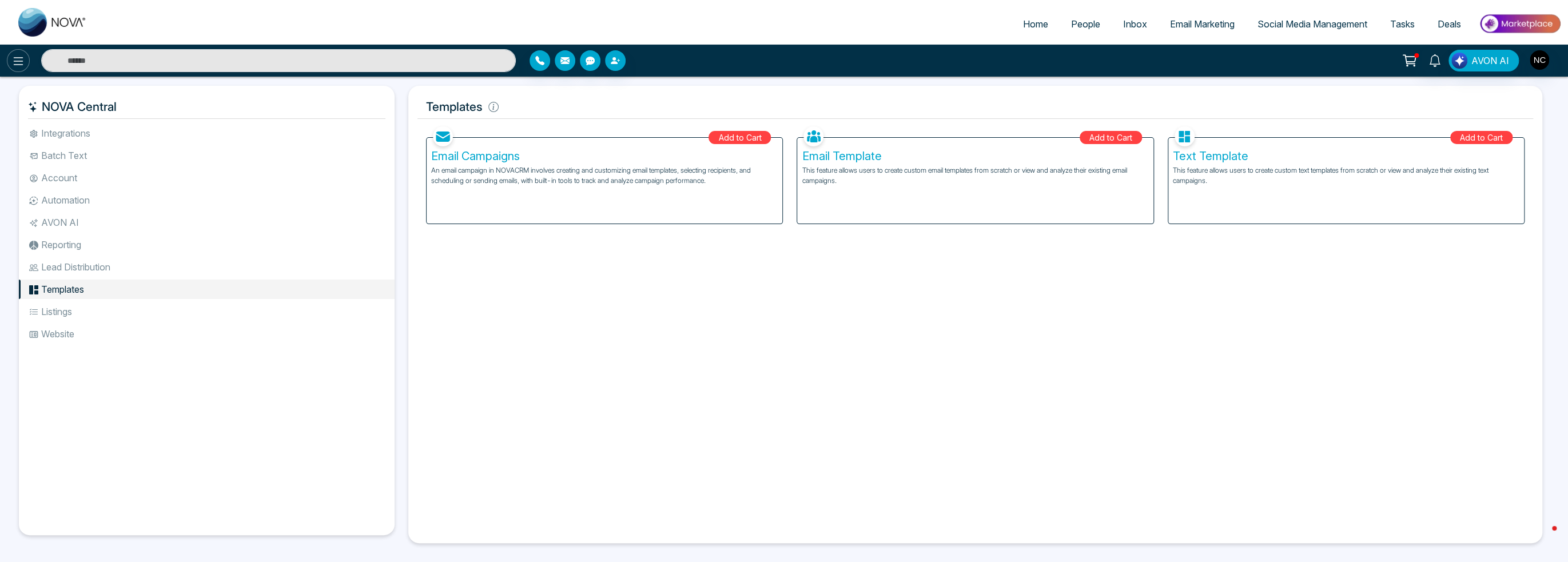
click at [16, 64] on icon at bounding box center [18, 61] width 14 height 14
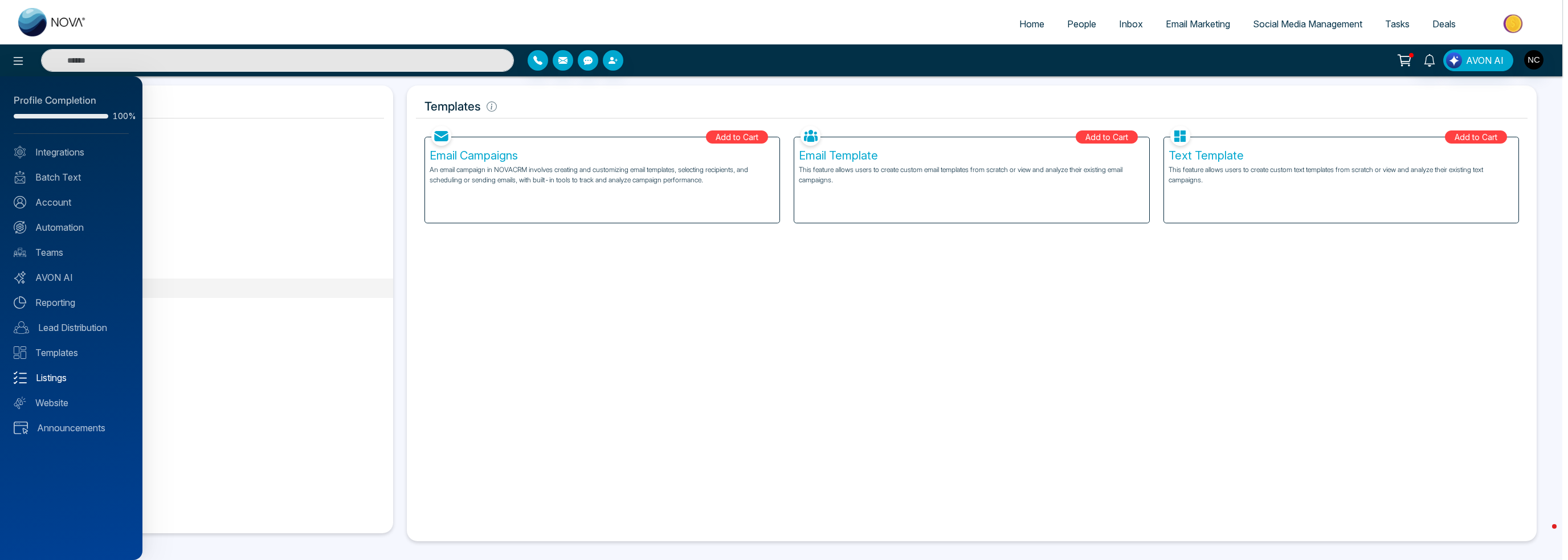
click at [60, 380] on link "Listings" at bounding box center [71, 377] width 115 height 14
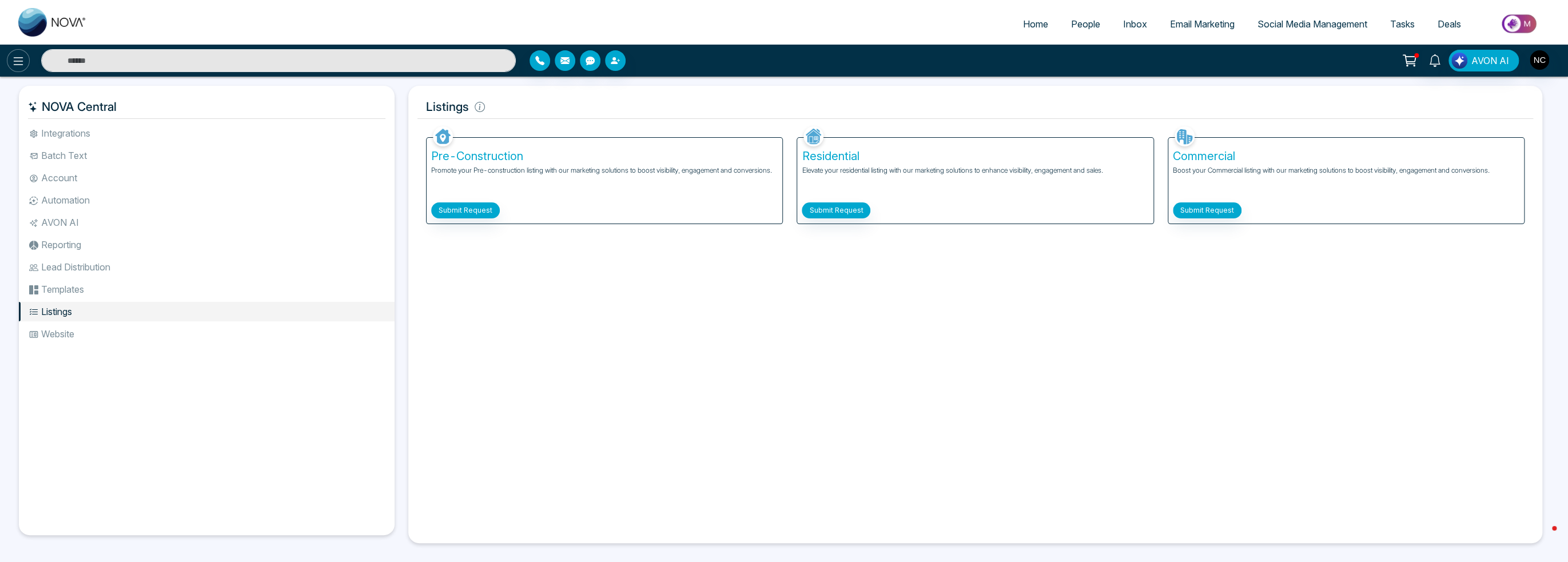
click at [24, 68] on button at bounding box center [18, 60] width 23 height 23
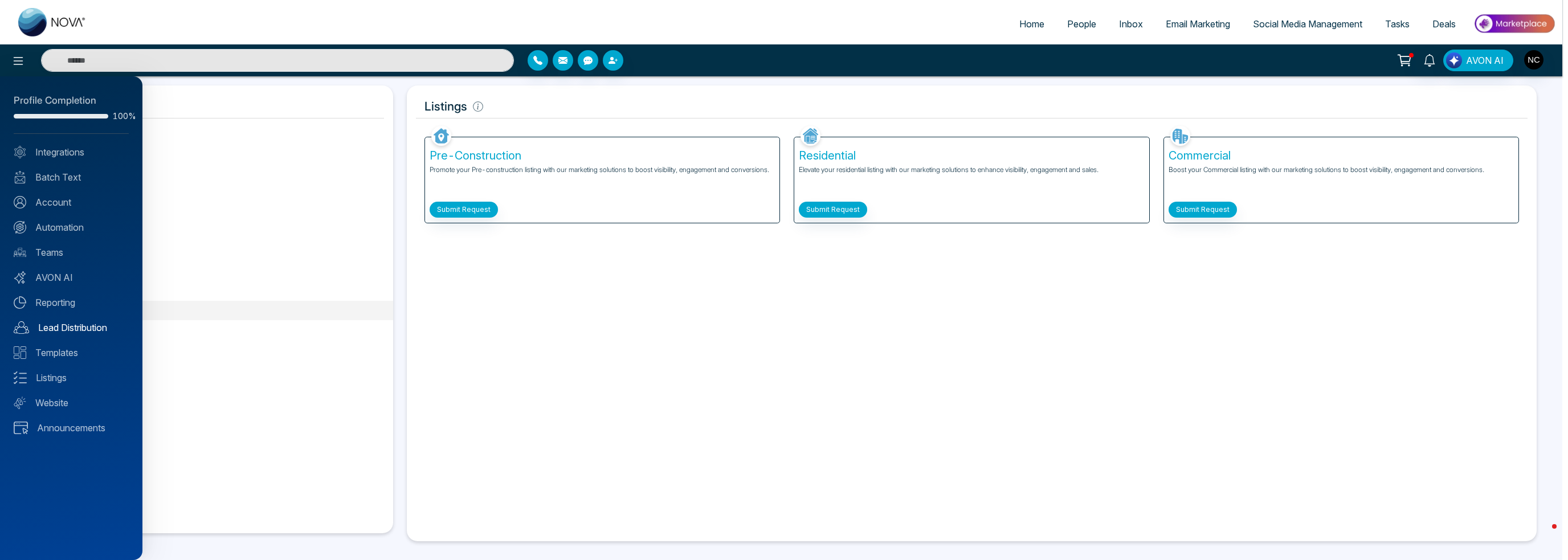
click at [81, 321] on link "Lead Distribution" at bounding box center [71, 327] width 115 height 14
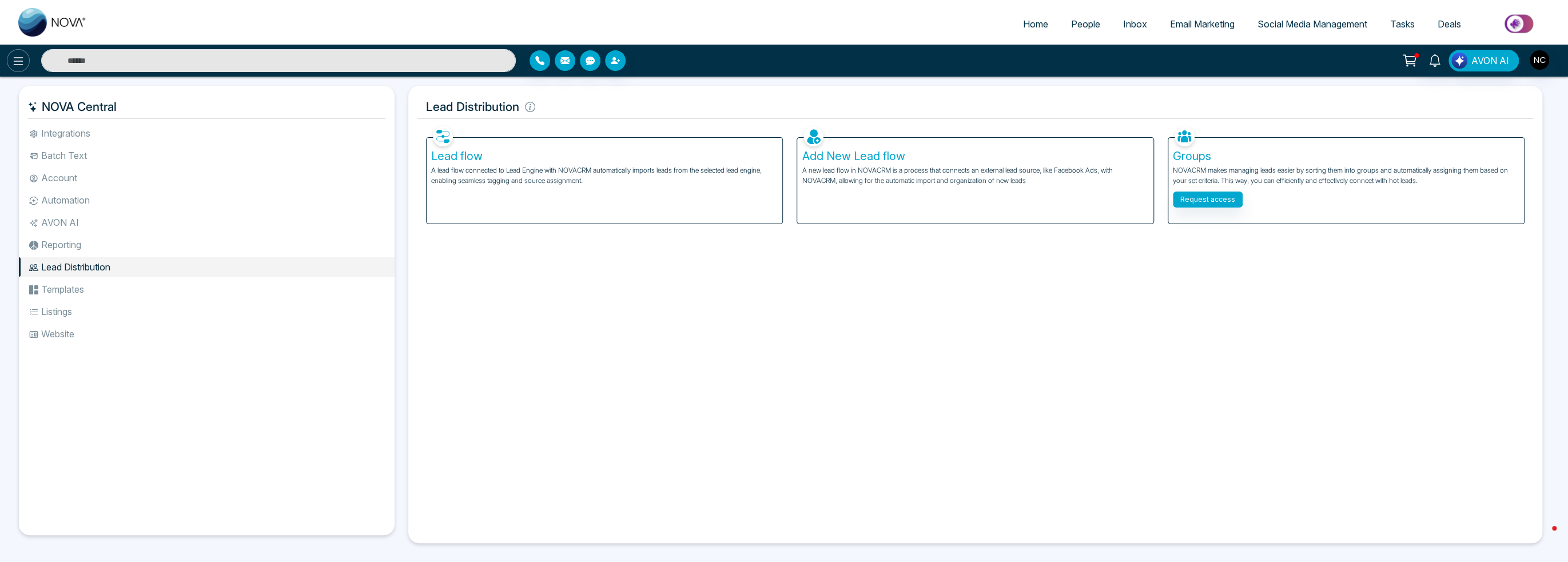
click at [8, 62] on button at bounding box center [18, 60] width 23 height 23
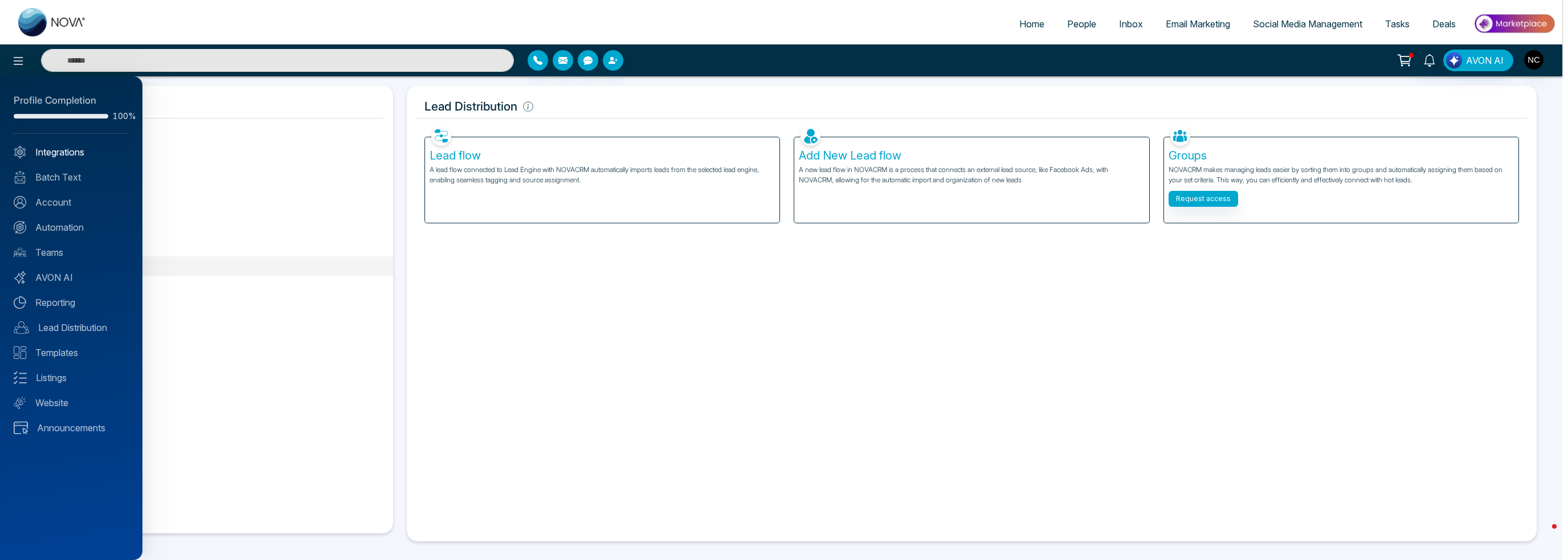
click at [84, 149] on link "Integrations" at bounding box center [71, 152] width 115 height 14
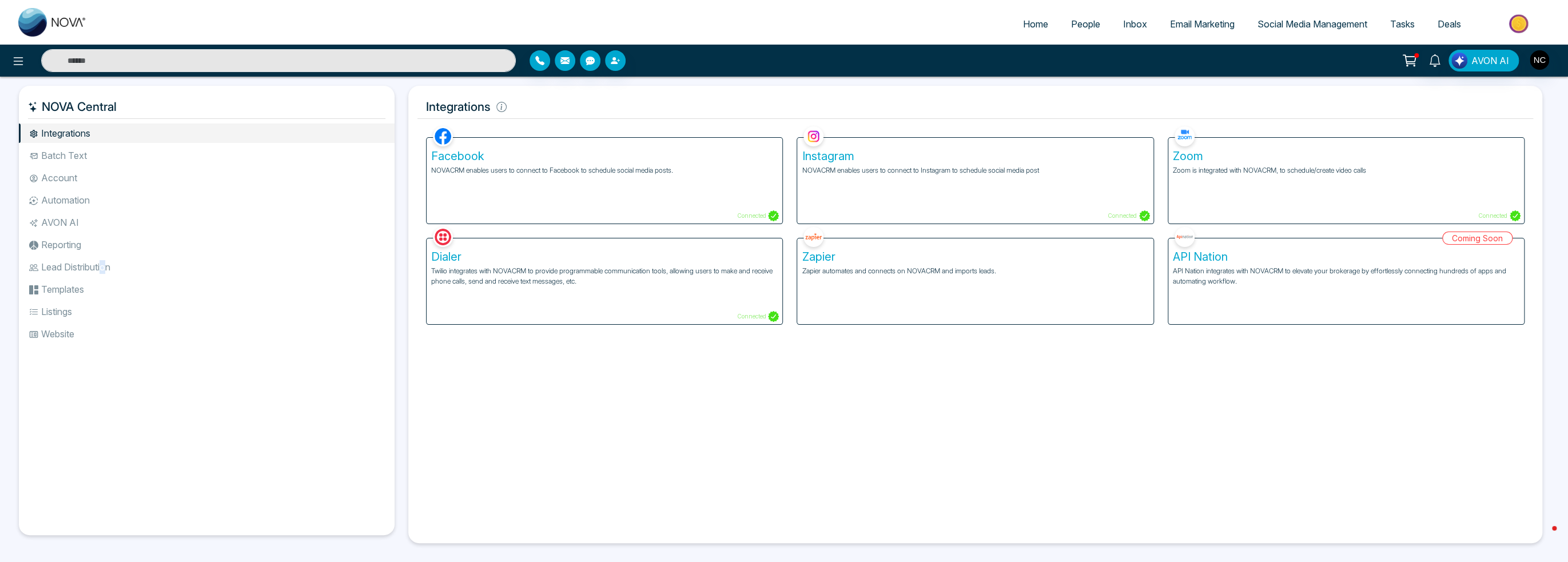
click at [107, 265] on li "Lead Distribution" at bounding box center [206, 267] width 375 height 20
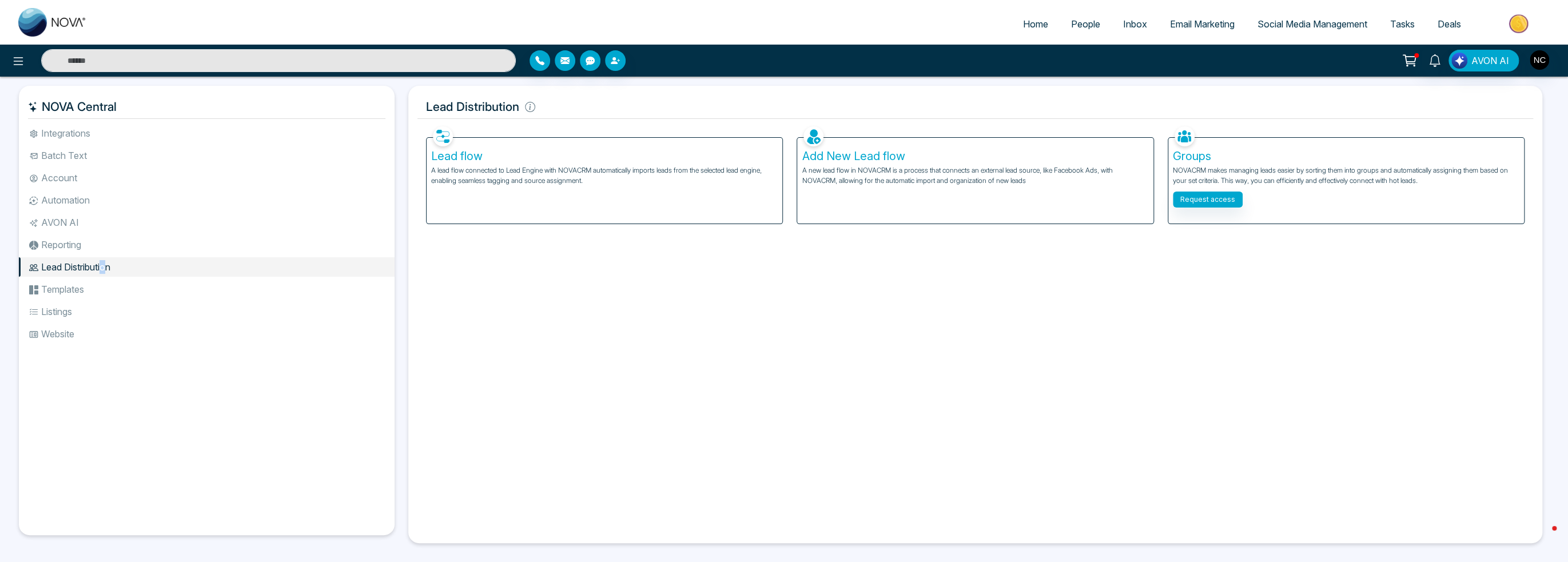
click at [82, 288] on li "Templates" at bounding box center [206, 289] width 375 height 20
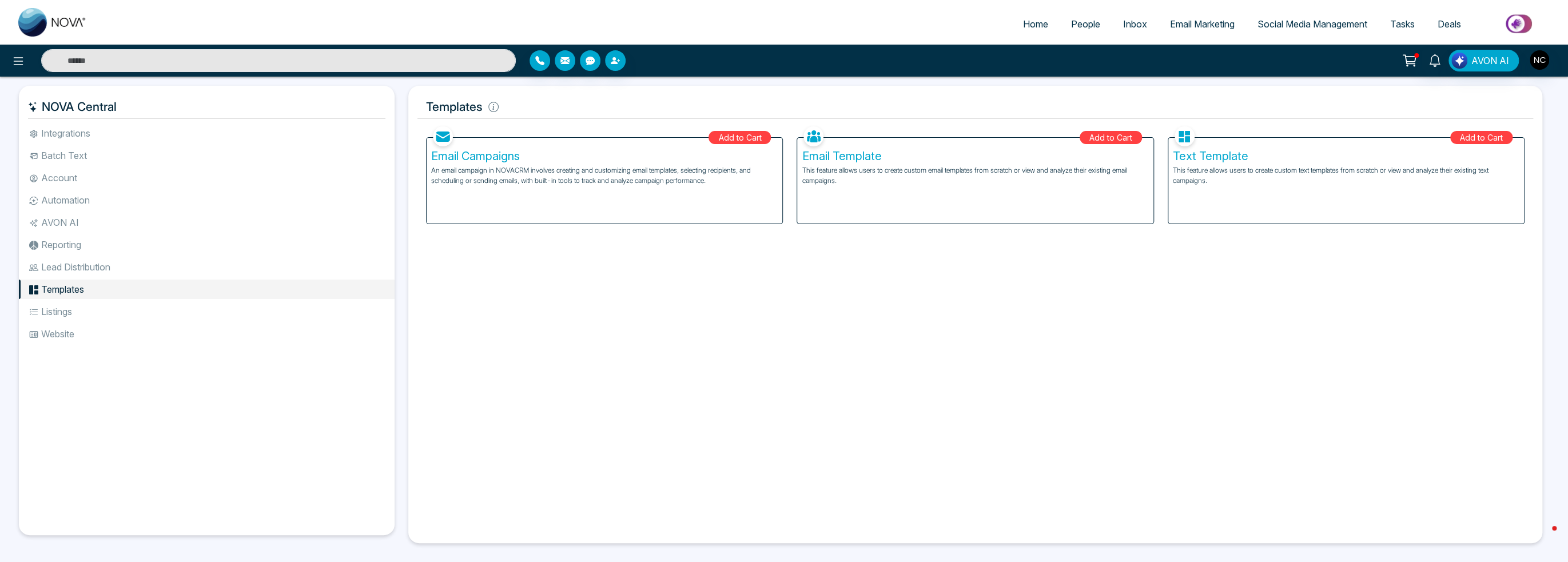
click at [684, 209] on div "Email Campaigns An email campaign in NOVACRM involves creating and customizing …" at bounding box center [604, 180] width 356 height 86
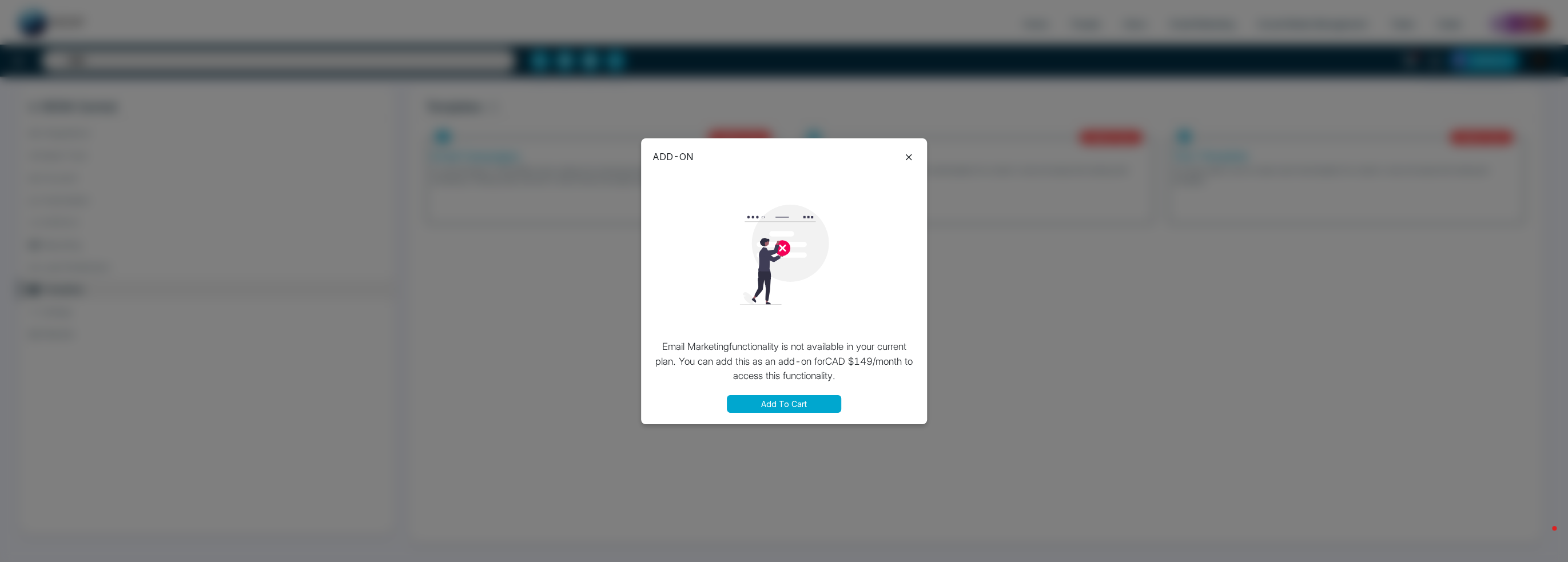
click at [904, 155] on icon at bounding box center [909, 157] width 14 height 14
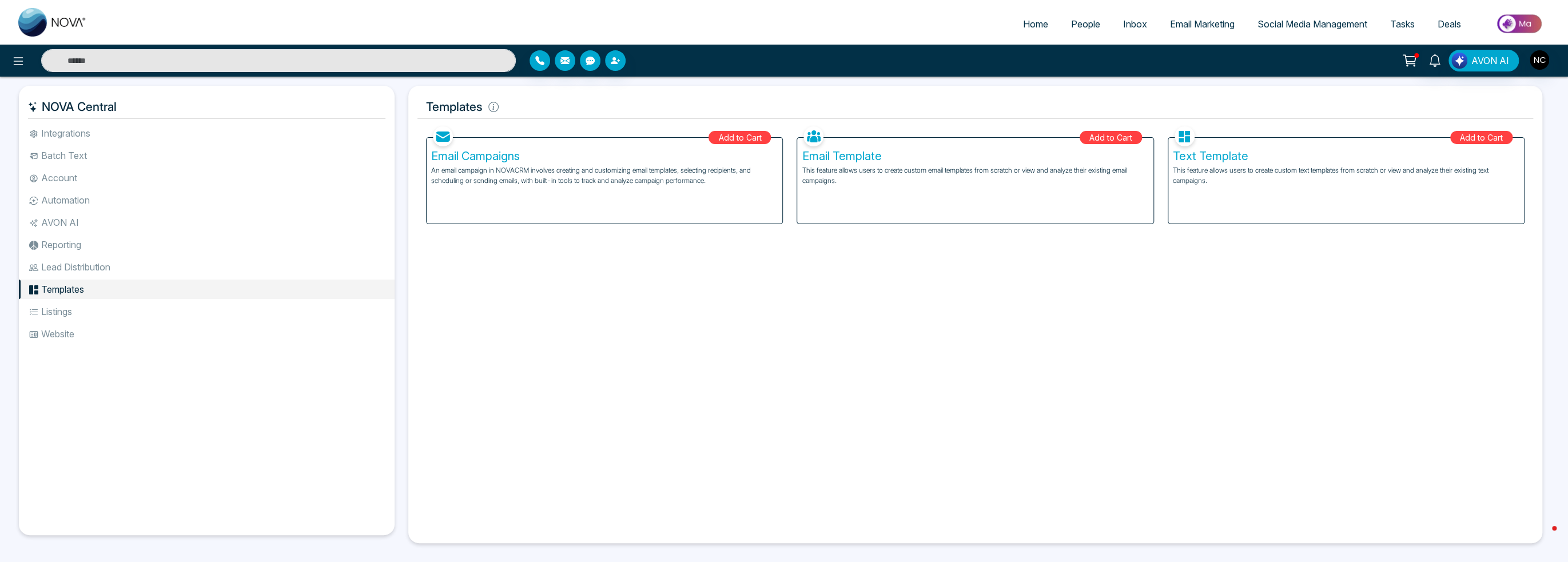
click at [1182, 20] on span "Email Marketing" at bounding box center [1202, 24] width 64 height 11
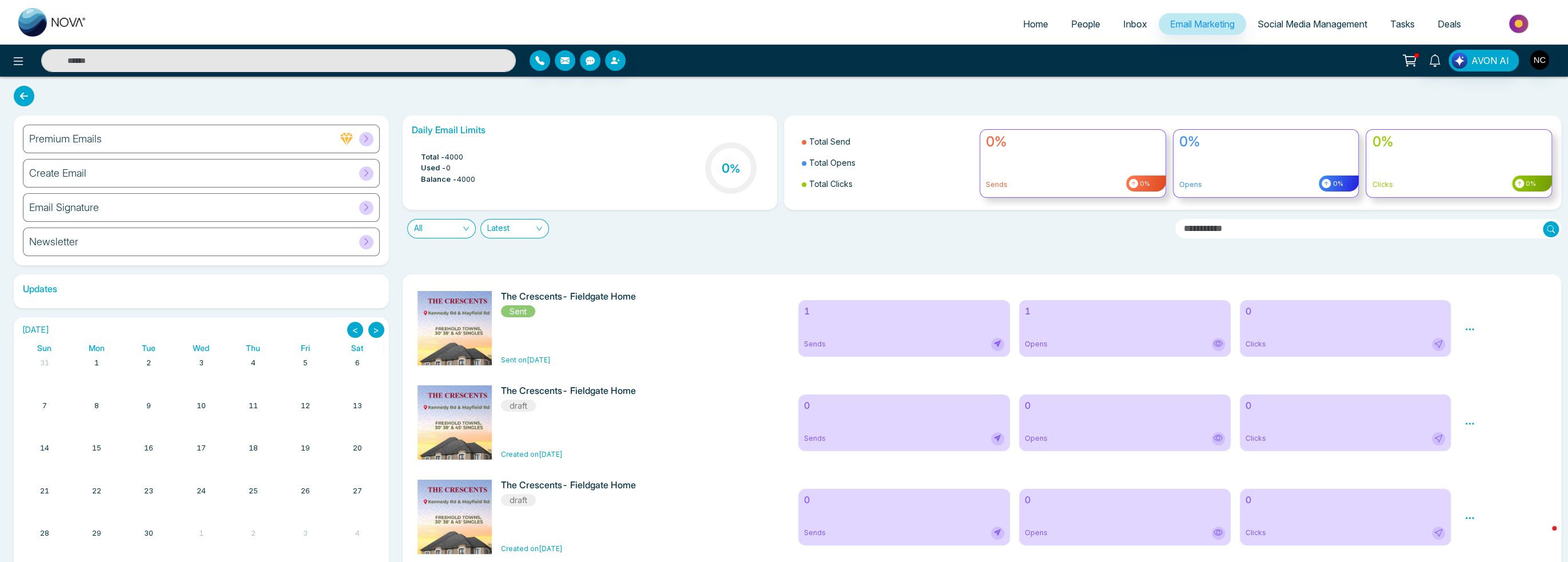
click at [1300, 27] on span "Social Media Management" at bounding box center [1312, 24] width 110 height 11
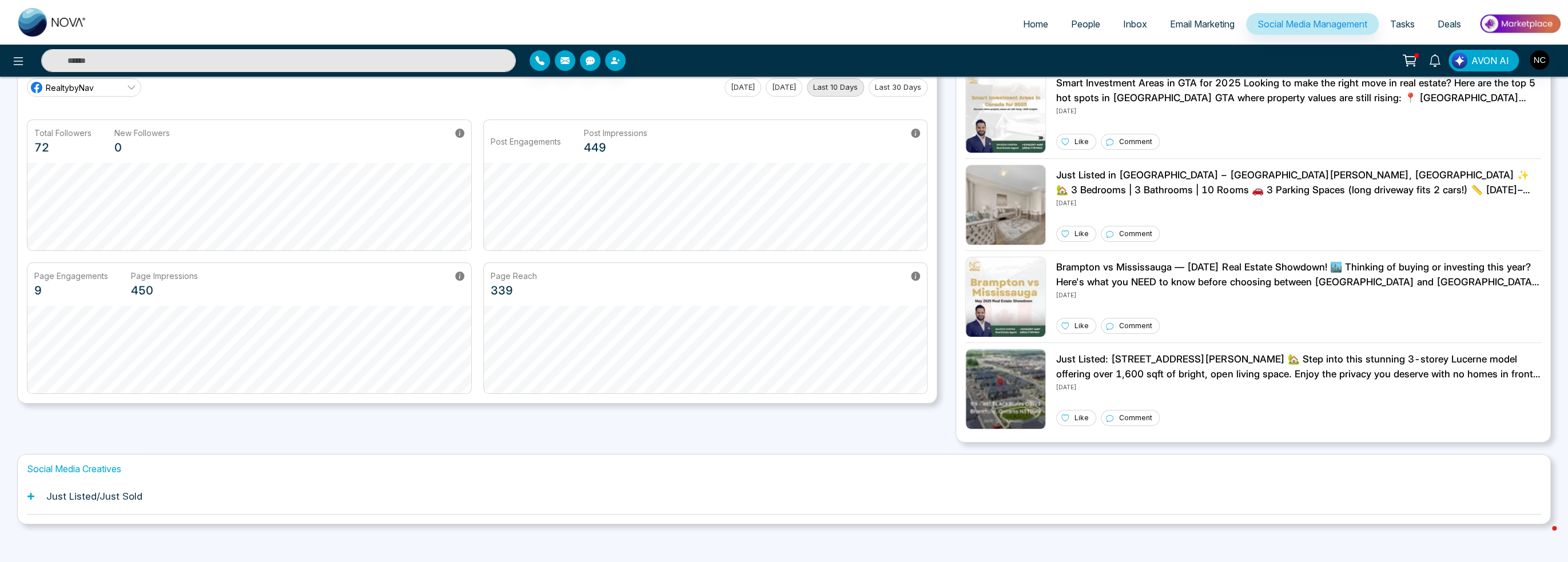
scroll to position [70, 0]
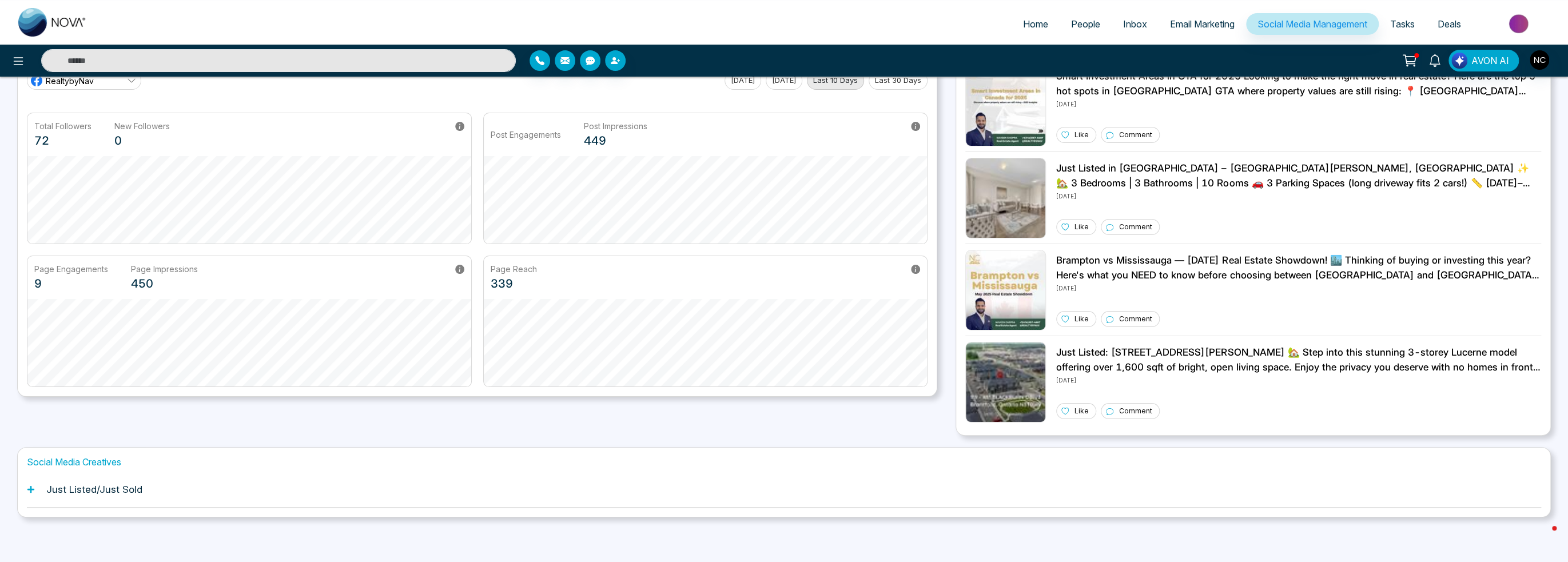
click at [127, 486] on h1 "Just Listed/Just Sold" at bounding box center [94, 490] width 96 height 11
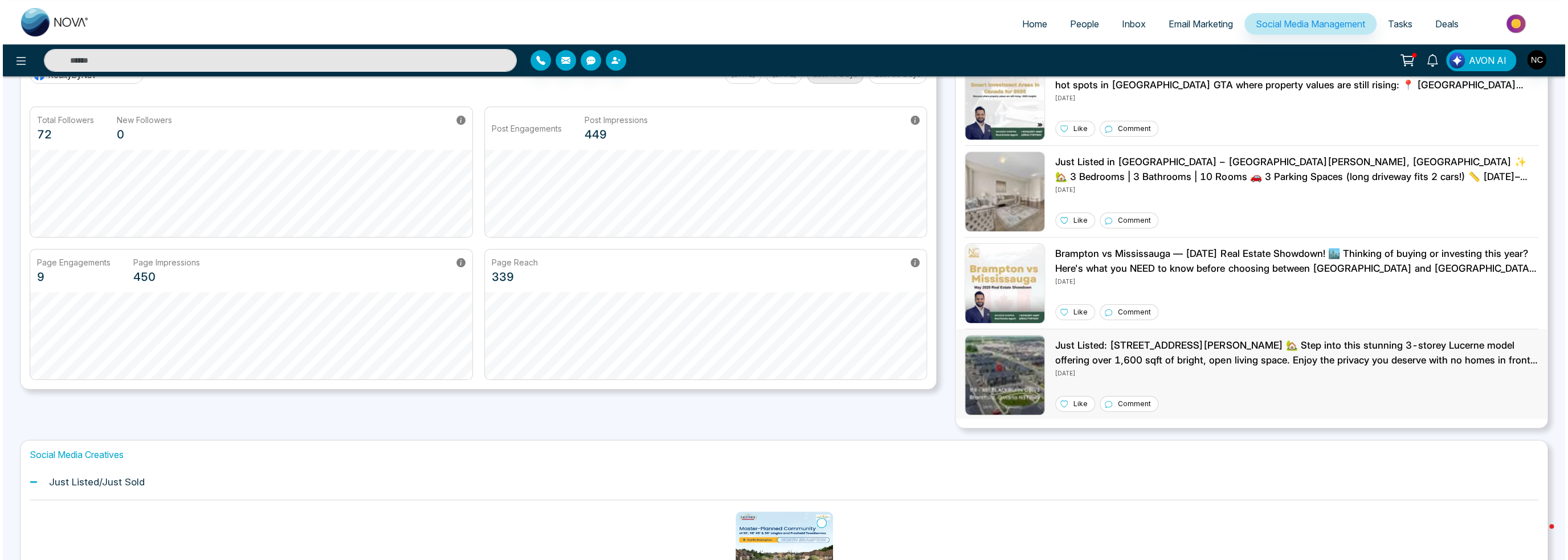
scroll to position [0, 0]
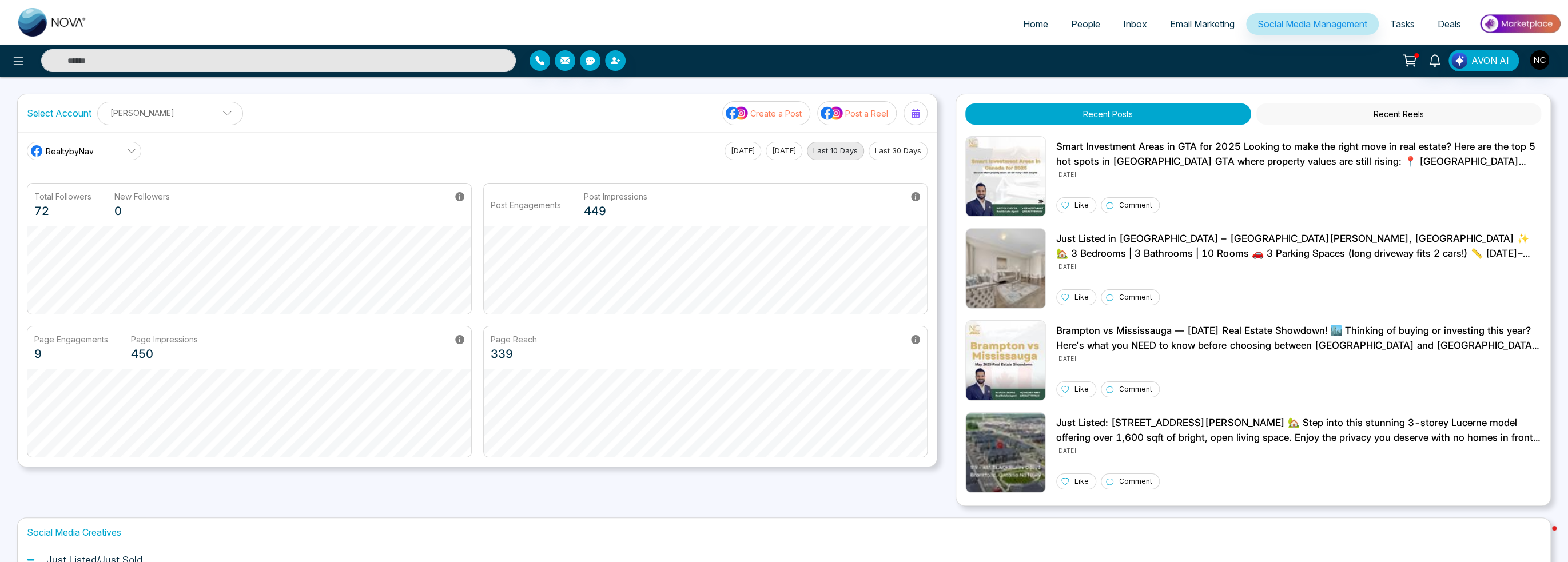
click at [1382, 16] on link "Tasks" at bounding box center [1402, 24] width 47 height 22
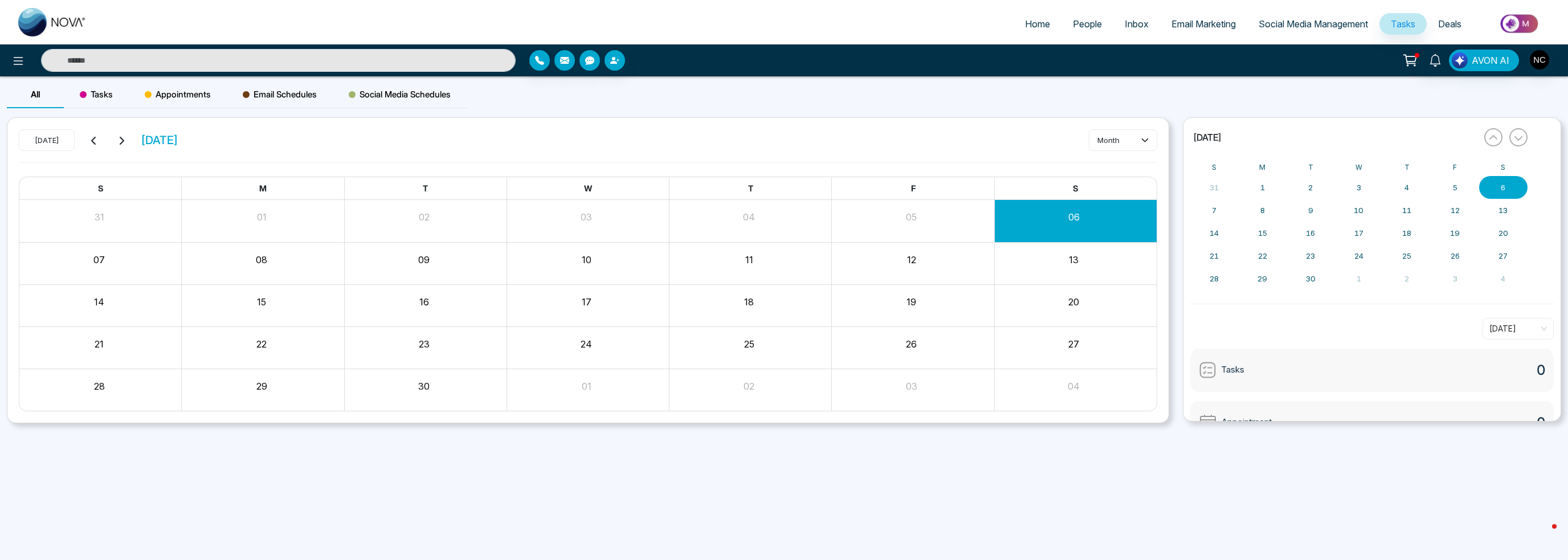
click at [1449, 29] on span "Deals" at bounding box center [1450, 24] width 24 height 11
